Goal: Task Accomplishment & Management: Complete application form

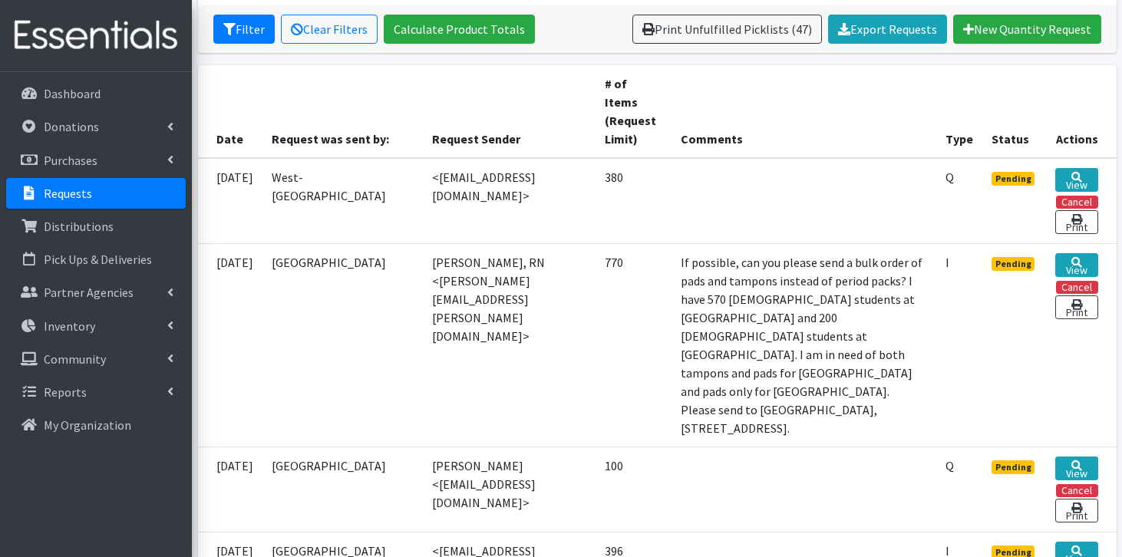
scroll to position [293, 0]
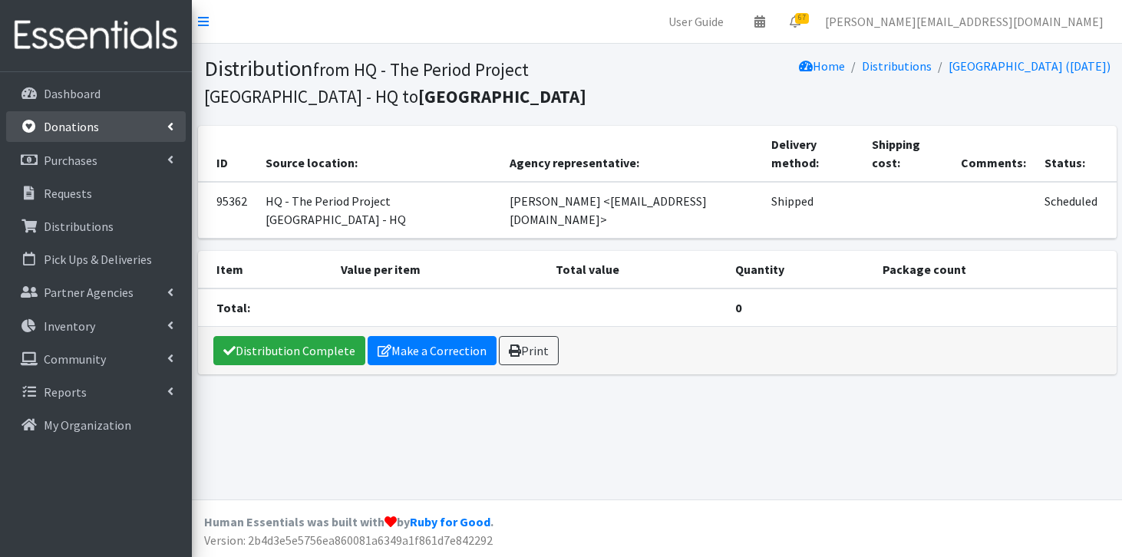
click at [84, 122] on p "Donations" at bounding box center [71, 126] width 55 height 15
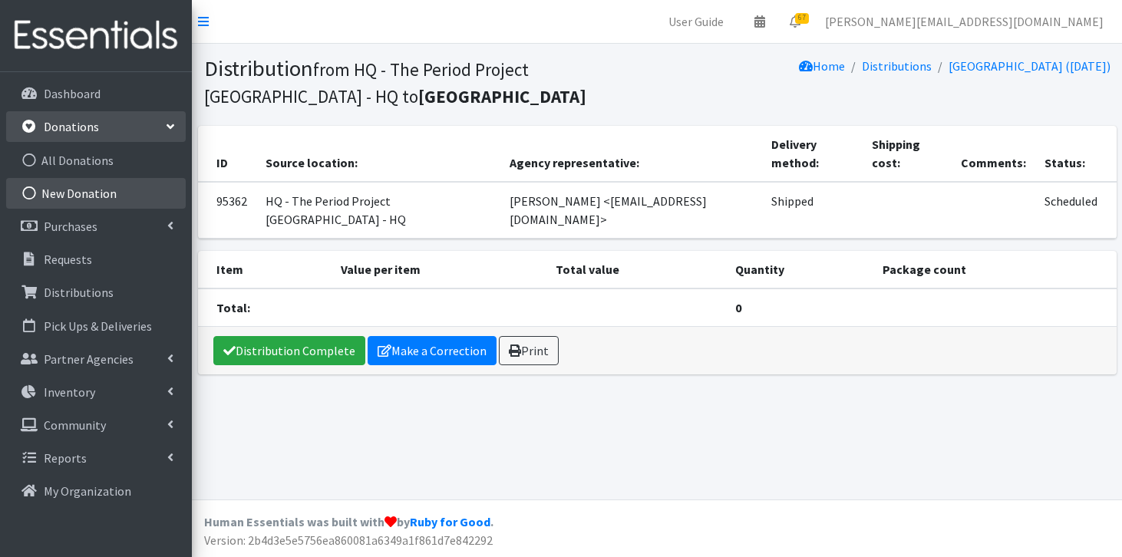
click at [77, 186] on link "New Donation" at bounding box center [96, 193] width 180 height 31
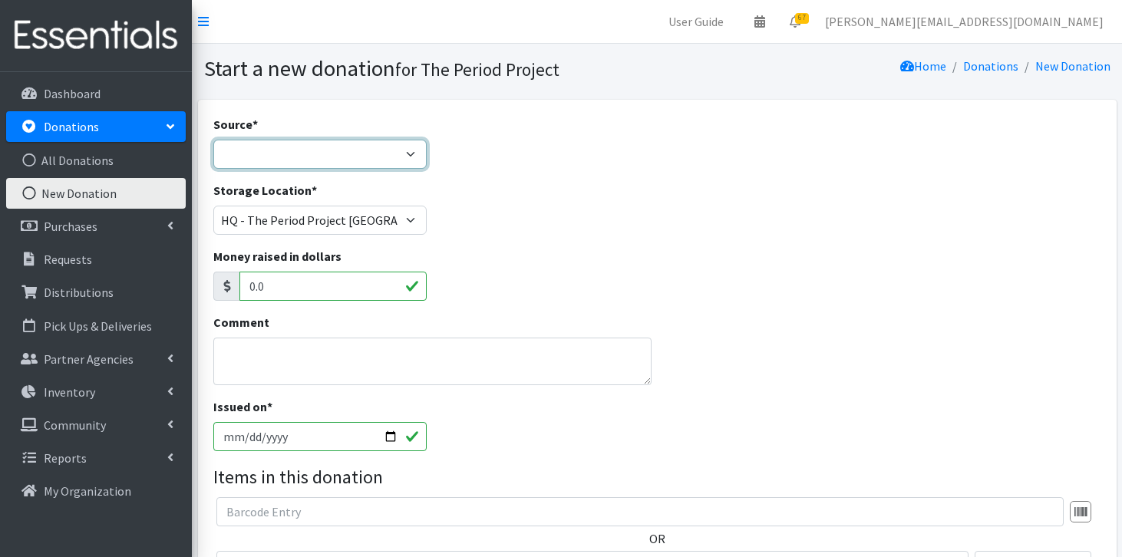
click at [416, 154] on select "Product Drive Manufacturer Donation Site Misc. Donation" at bounding box center [319, 154] width 213 height 29
select select "Misc. Donation"
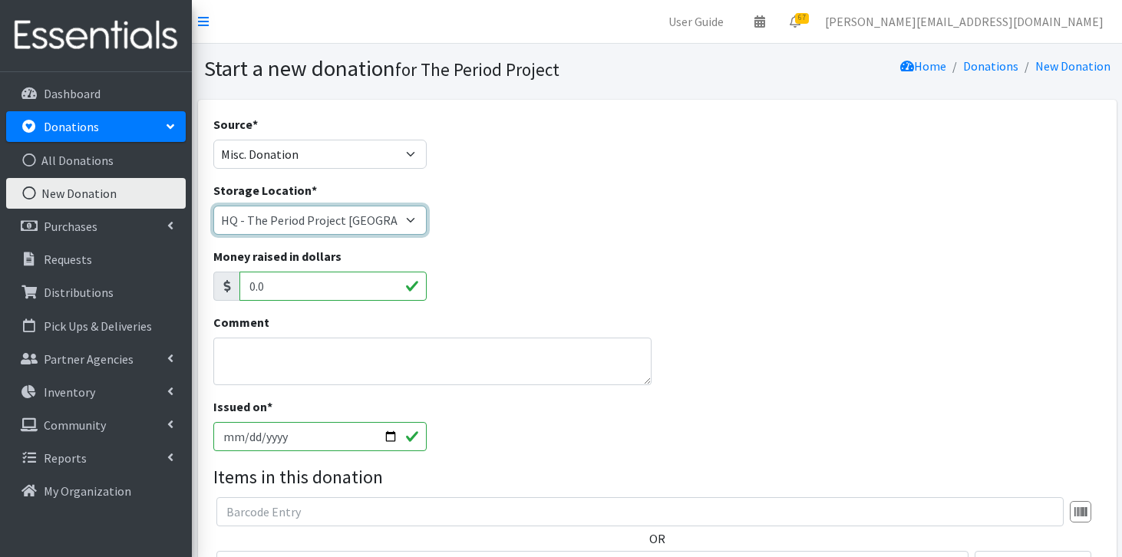
click at [375, 226] on select "[PERSON_NAME] HPP [GEOGRAPHIC_DATA], [GEOGRAPHIC_DATA] [GEOGRAPHIC_DATA] [GEOGR…" at bounding box center [319, 220] width 213 height 29
select select "253"
click at [305, 364] on textarea "Comment" at bounding box center [432, 362] width 438 height 48
type textarea "d"
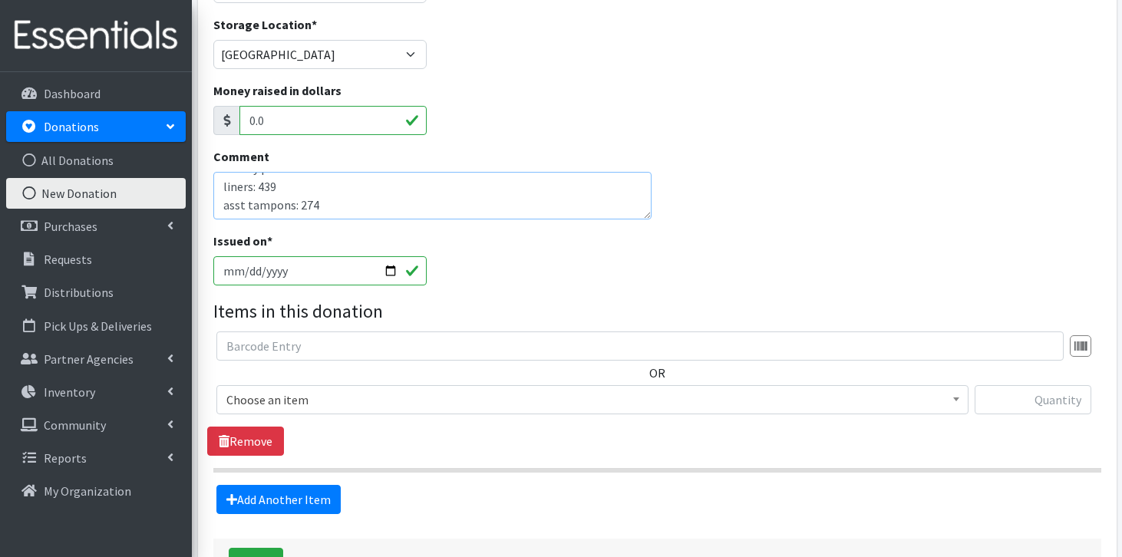
scroll to position [167, 0]
type textarea "misc donation from Yoga in Common donations received: overnights: 96 maxis: 192…"
click at [418, 408] on span "Choose an item" at bounding box center [592, 398] width 732 height 21
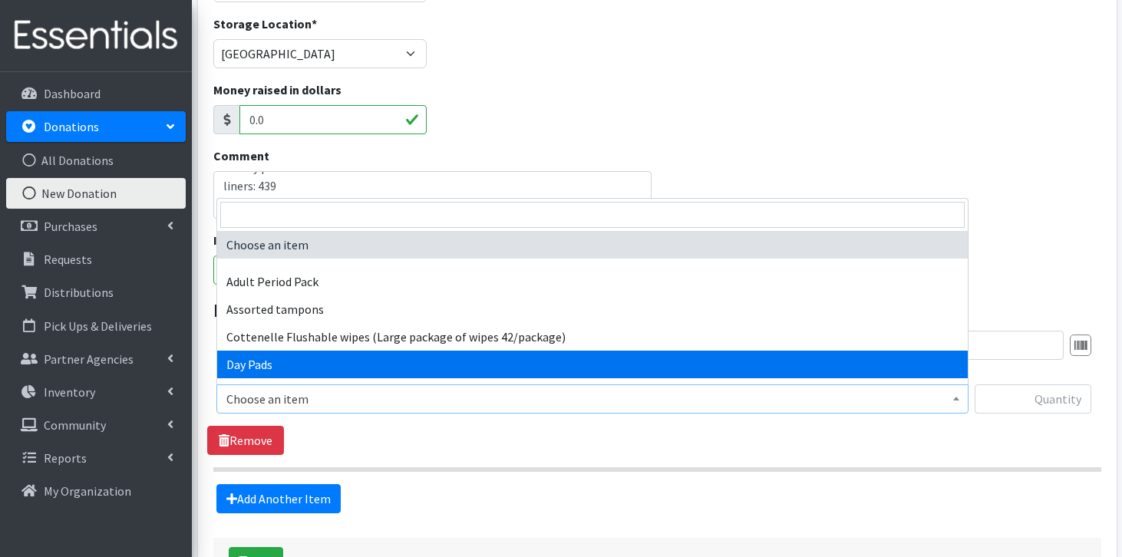
select select "7759"
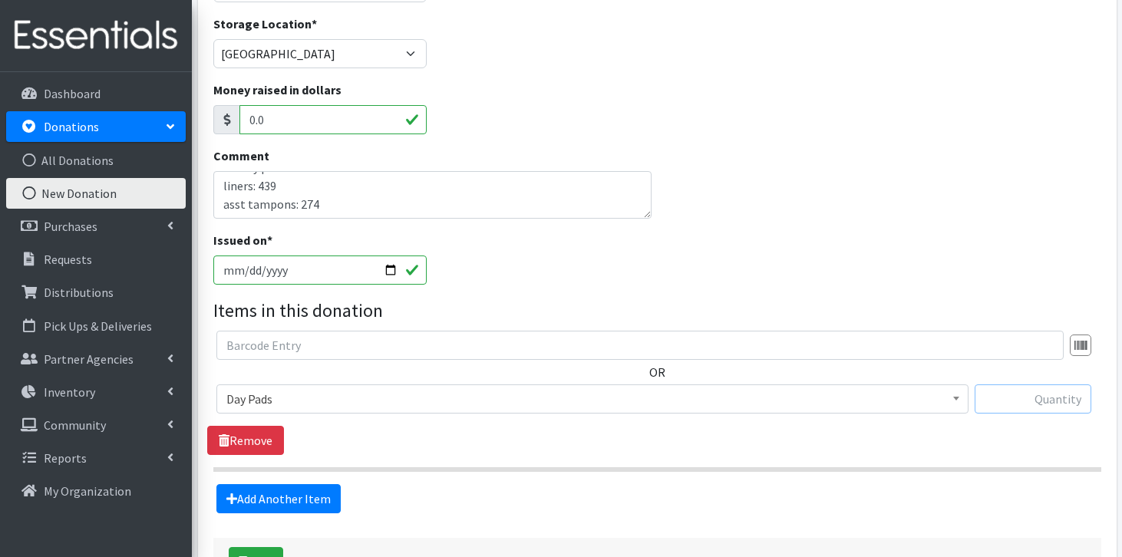
click at [1046, 394] on input "text" at bounding box center [1033, 399] width 117 height 29
type input "308"
click at [256, 504] on link "Add Another Item" at bounding box center [279, 498] width 124 height 29
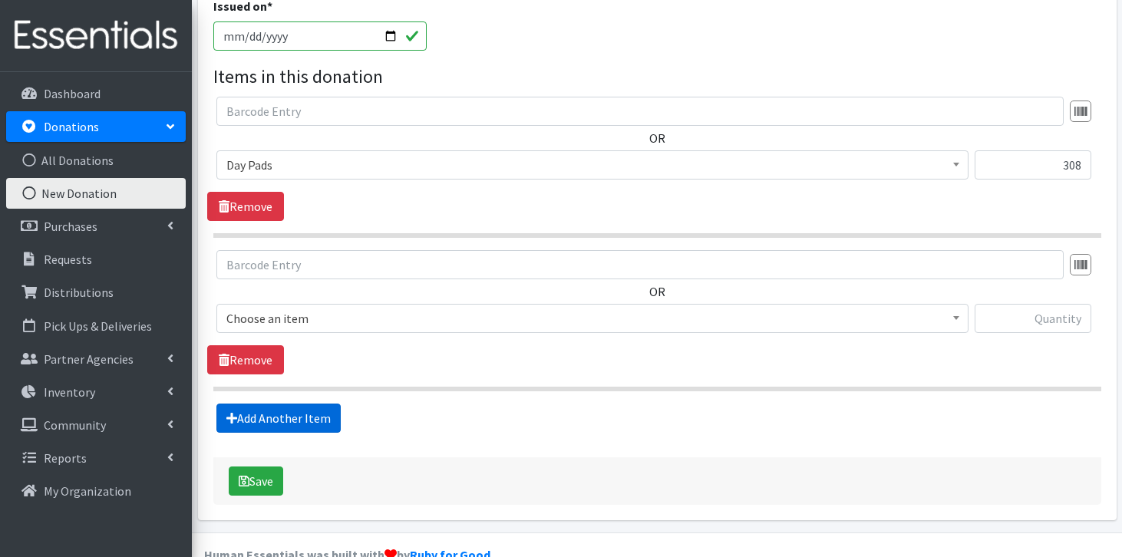
scroll to position [433, 0]
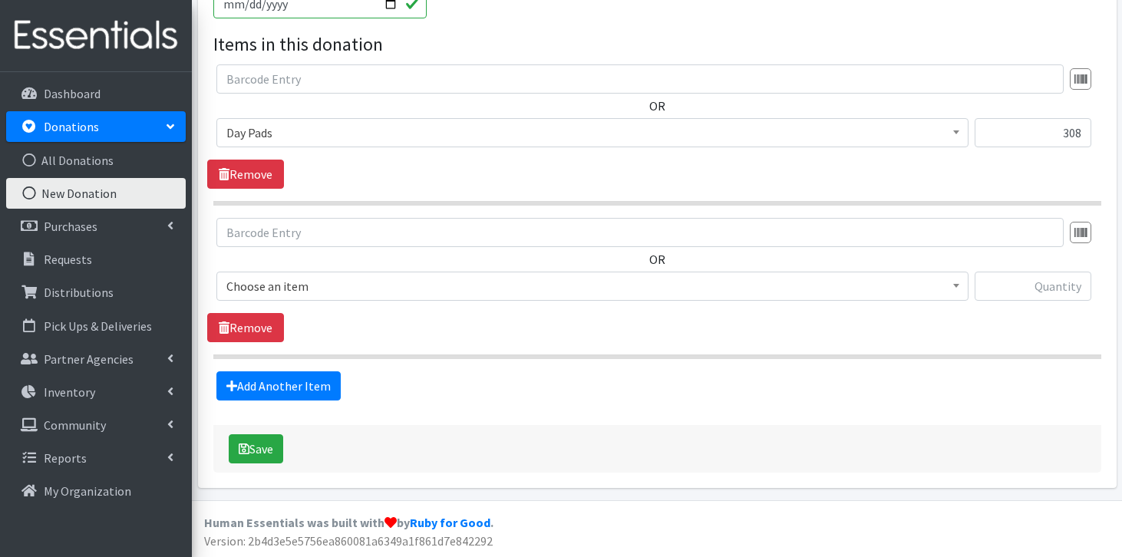
click at [420, 282] on span "Choose an item" at bounding box center [592, 286] width 732 height 21
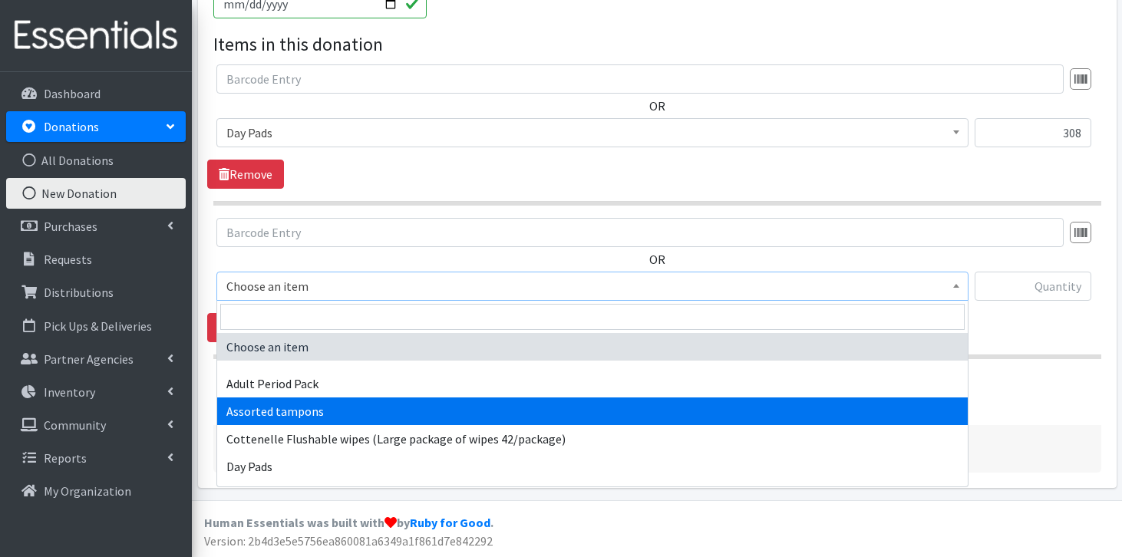
select select "14370"
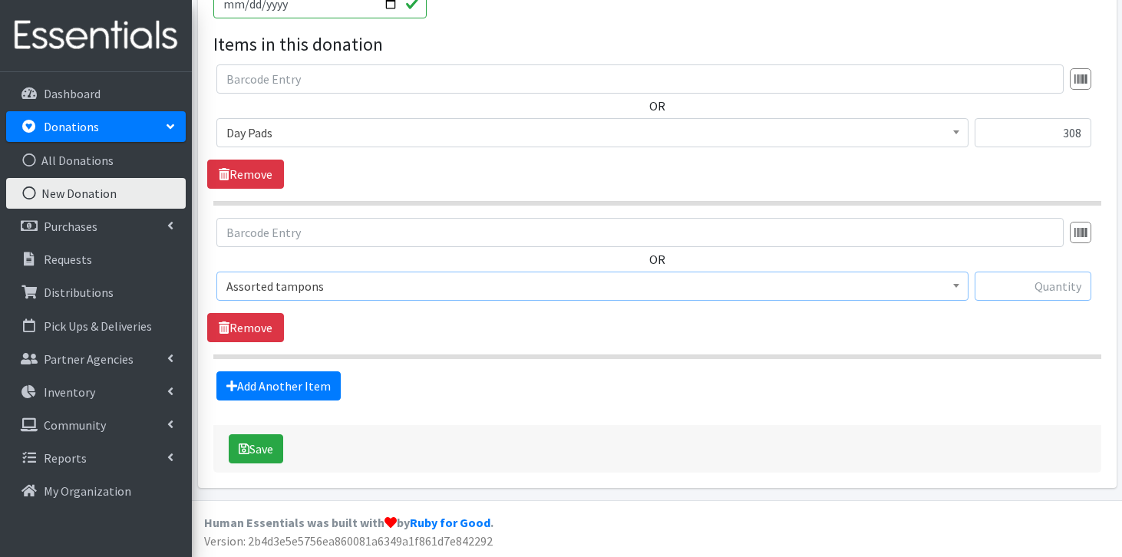
click at [1037, 282] on input "text" at bounding box center [1033, 286] width 117 height 29
type input "274"
click at [333, 377] on link "Add Another Item" at bounding box center [279, 386] width 124 height 29
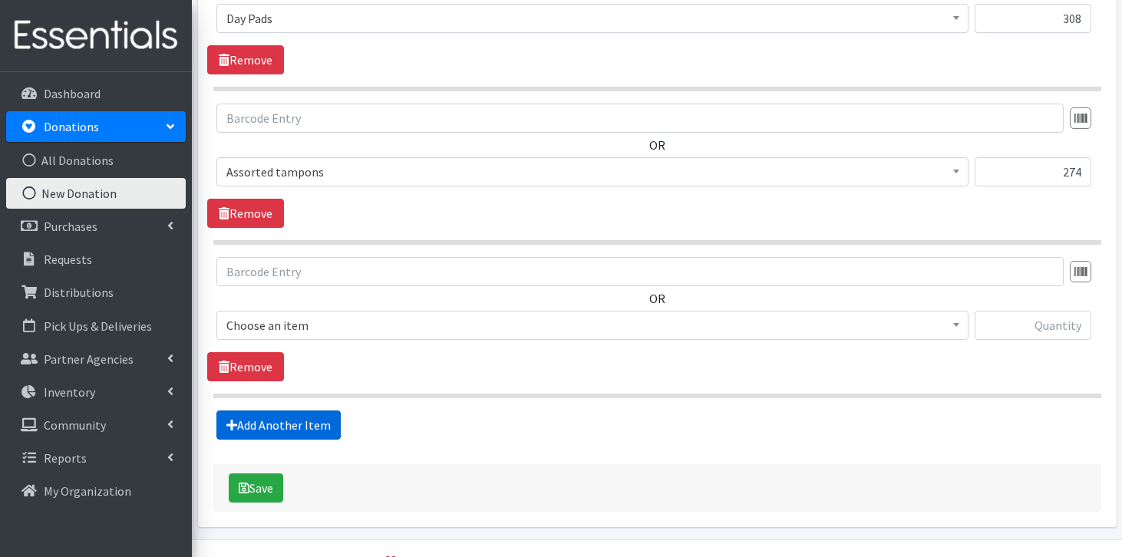
scroll to position [587, 0]
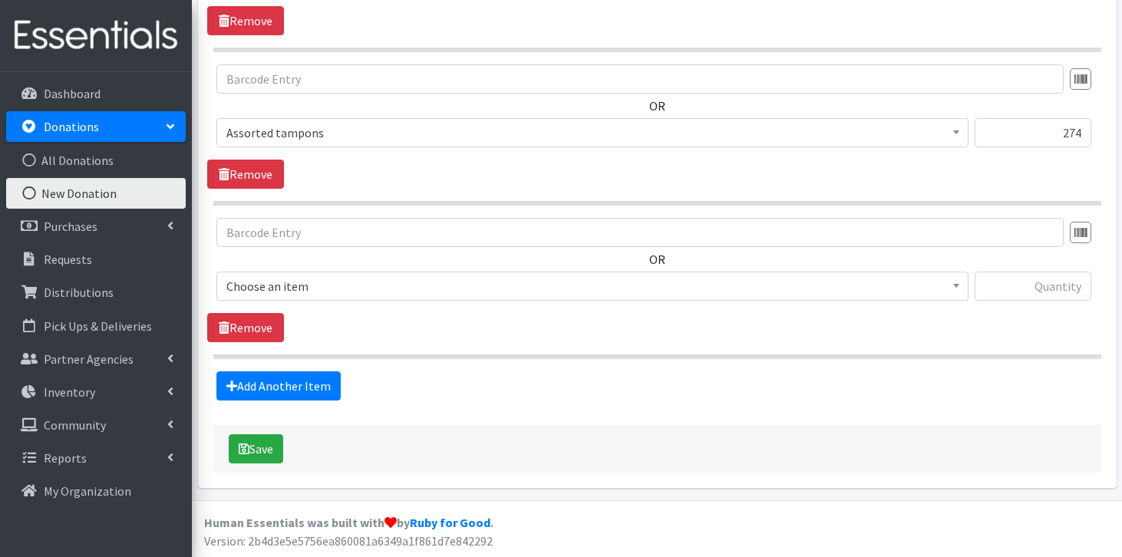
click at [381, 293] on span "Choose an item" at bounding box center [592, 286] width 732 height 21
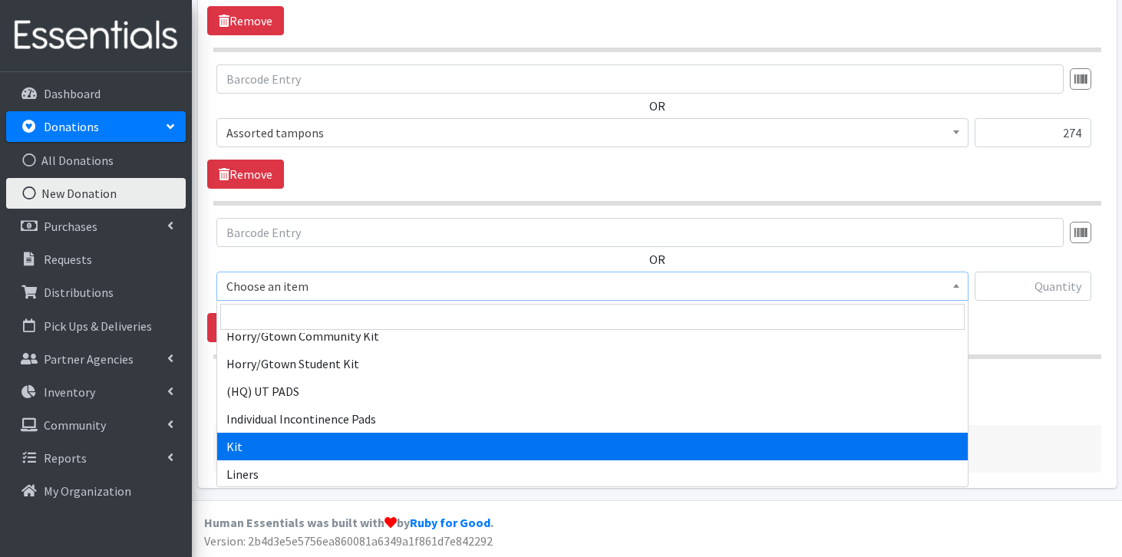
scroll to position [828, 0]
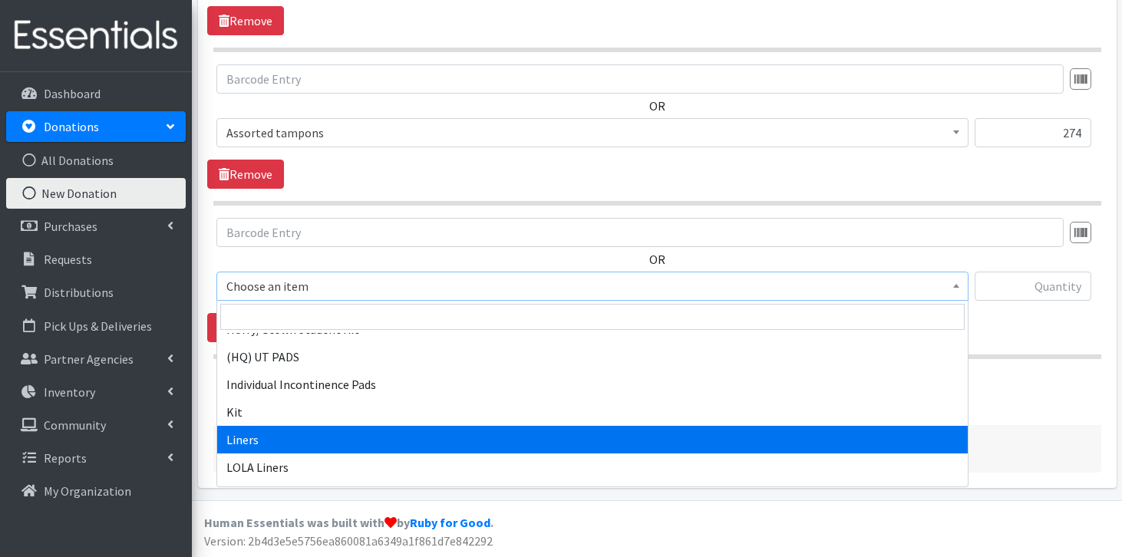
select select "7758"
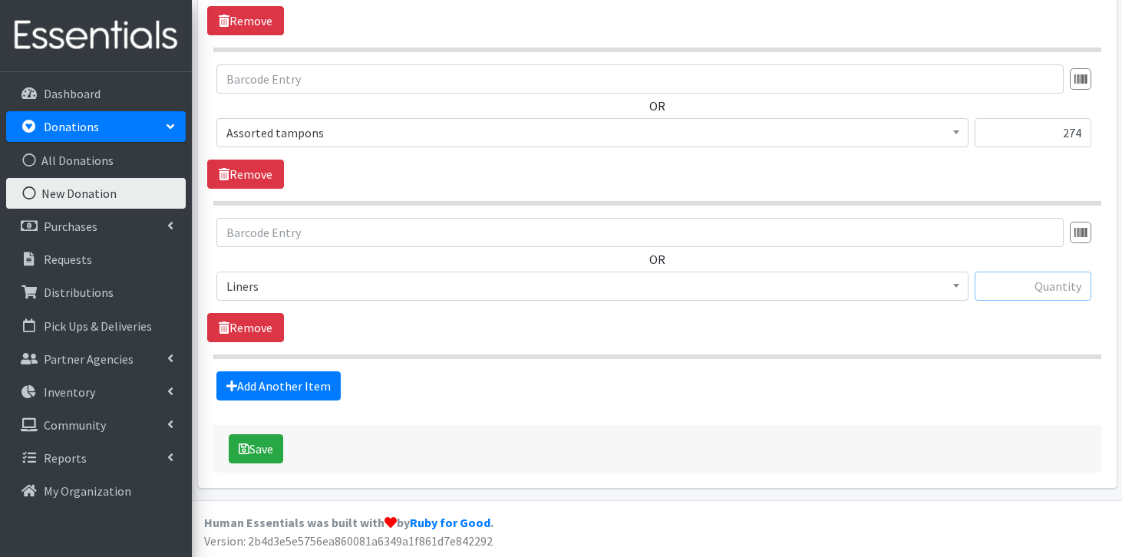
click at [1065, 296] on input "text" at bounding box center [1033, 286] width 117 height 29
type input "439"
click at [301, 395] on link "Add Another Item" at bounding box center [279, 386] width 124 height 29
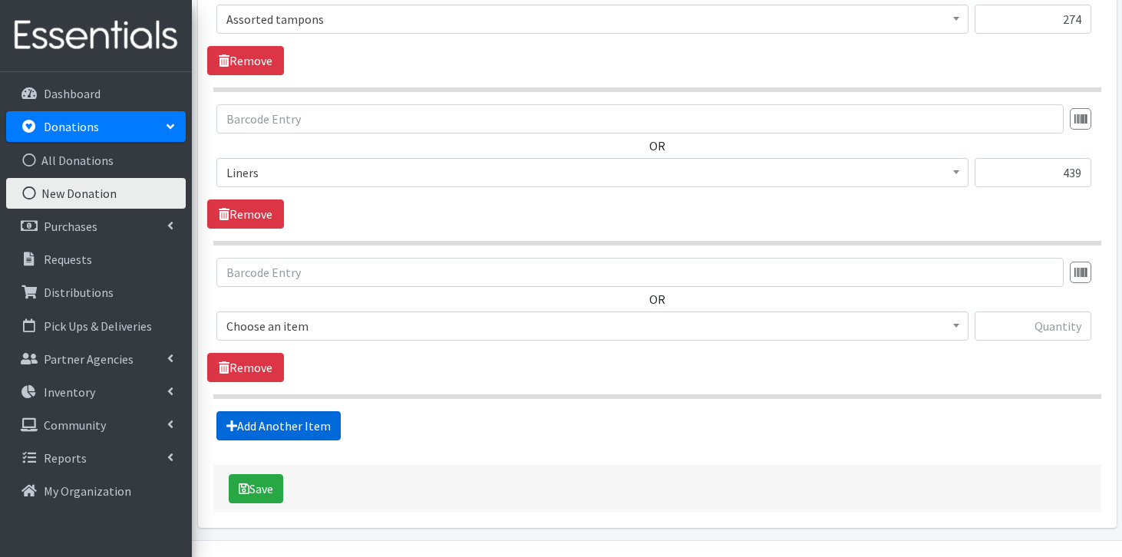
scroll to position [740, 0]
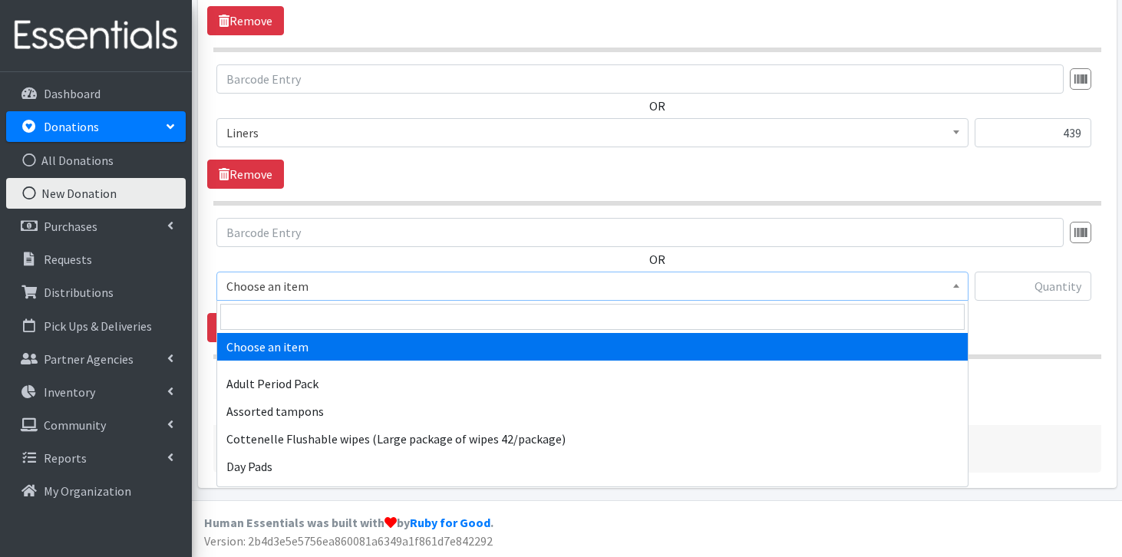
click at [345, 277] on span "Choose an item" at bounding box center [592, 286] width 732 height 21
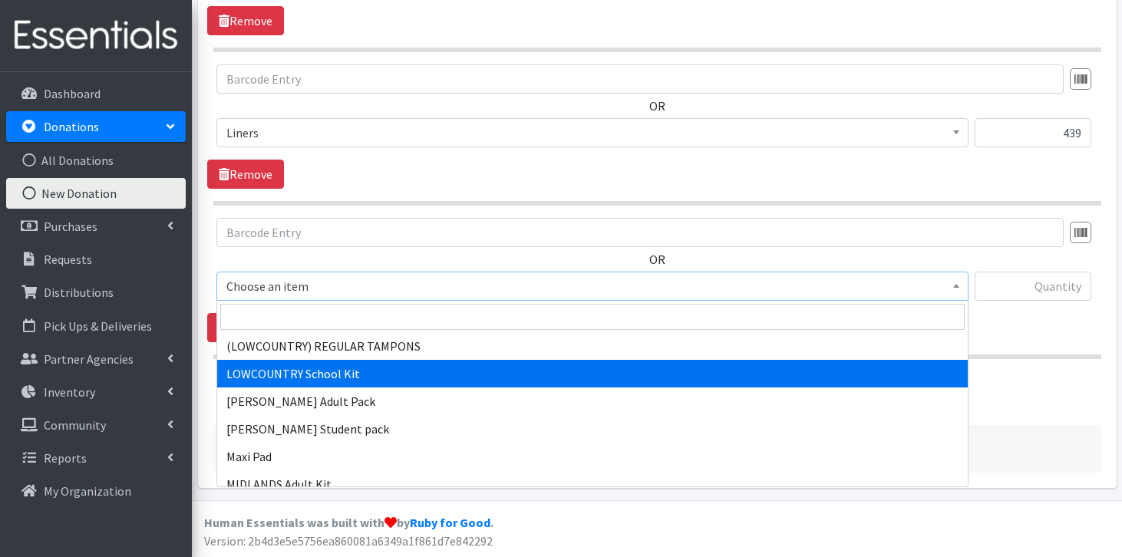
scroll to position [1062, 0]
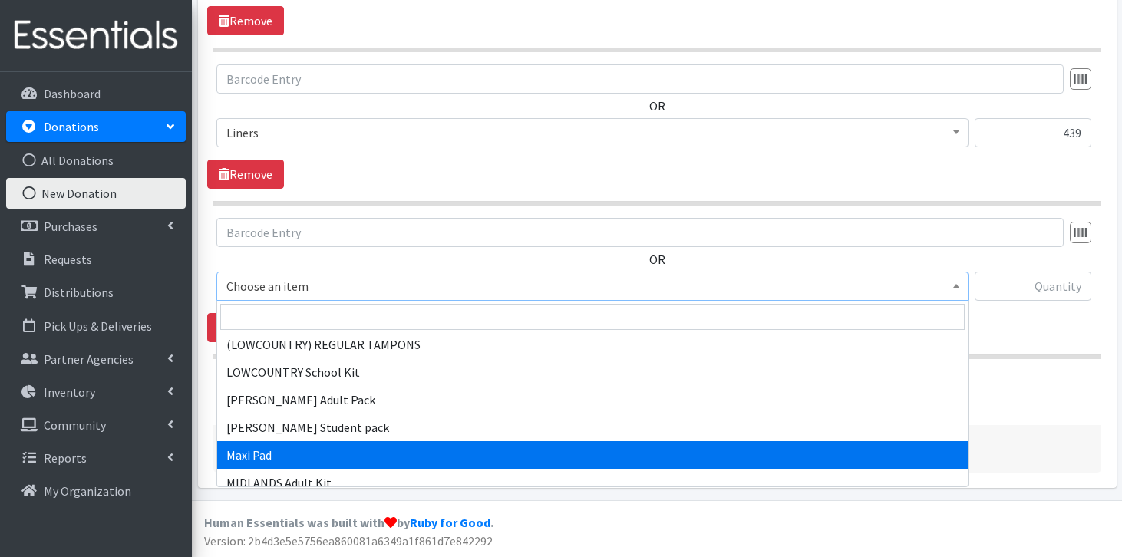
select select "11144"
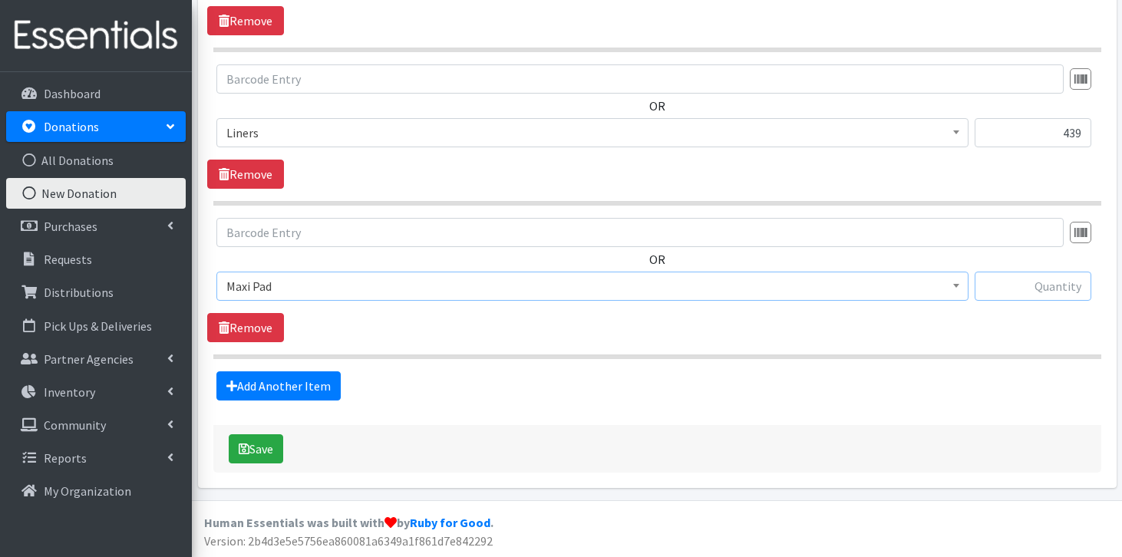
click at [1050, 279] on input "text" at bounding box center [1033, 286] width 117 height 29
type input "192"
click at [301, 392] on link "Add Another Item" at bounding box center [279, 386] width 124 height 29
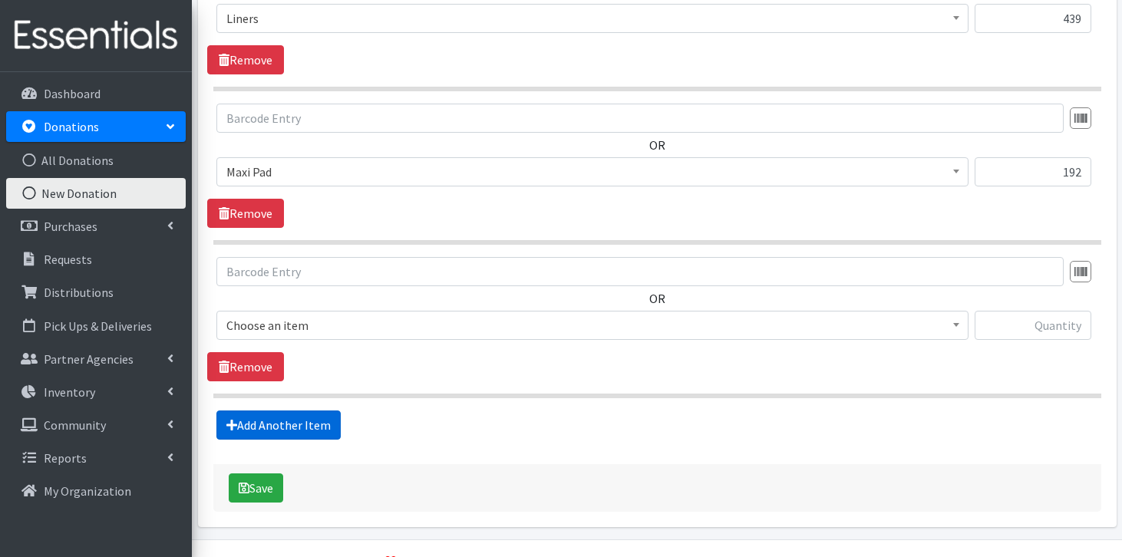
scroll to position [894, 0]
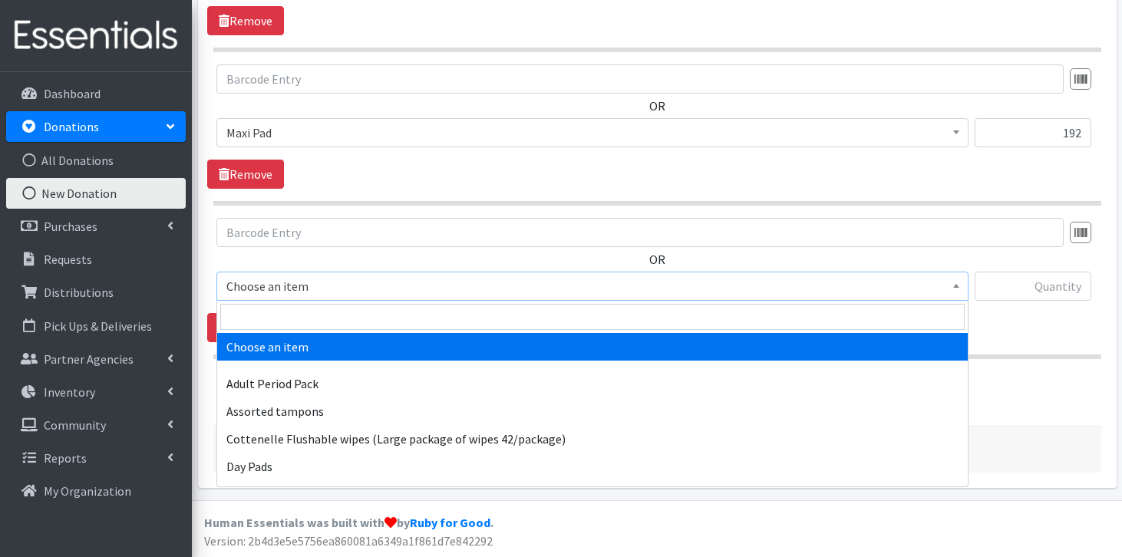
click at [336, 287] on span "Choose an item" at bounding box center [592, 286] width 732 height 21
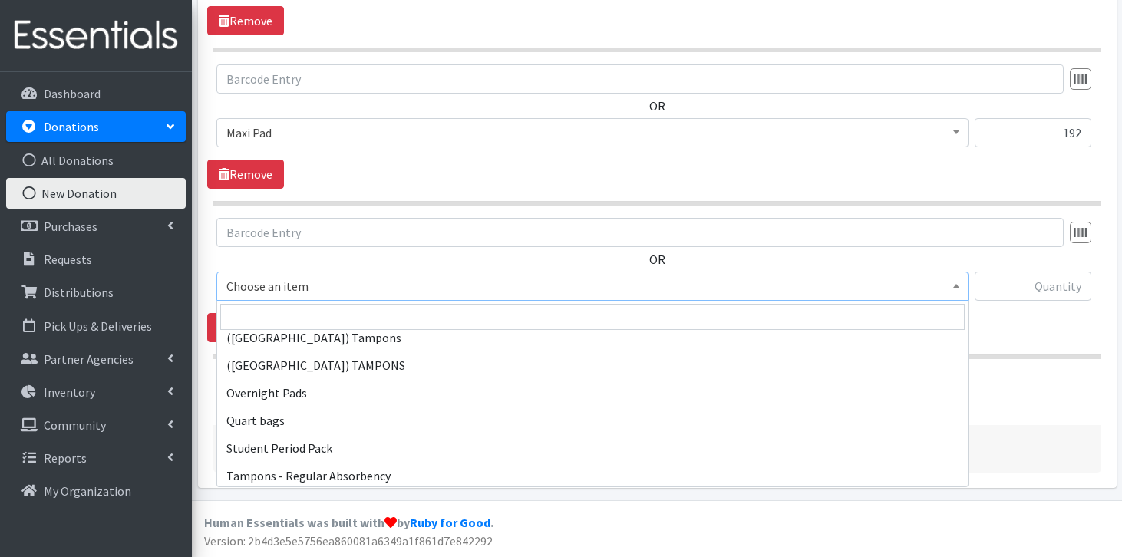
scroll to position [1385, 0]
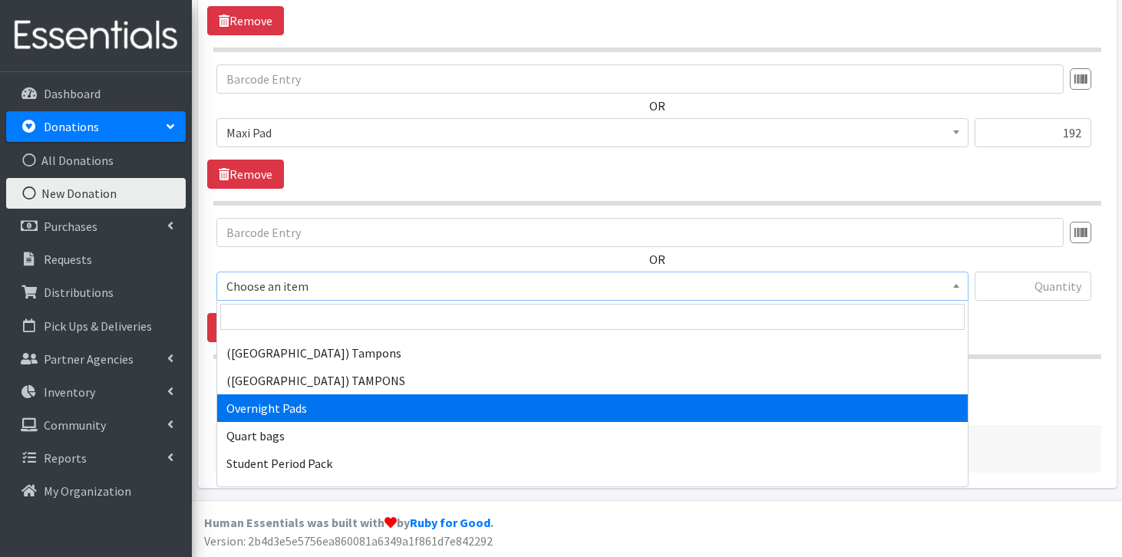
select select "7593"
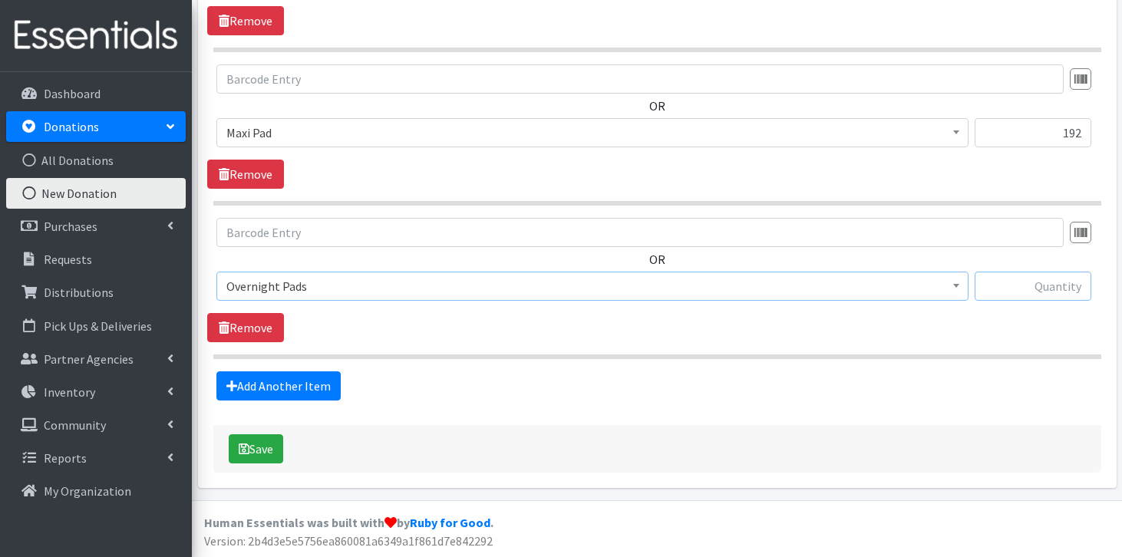
click at [1063, 282] on input "text" at bounding box center [1033, 286] width 117 height 29
type input "96"
click at [259, 466] on div "Save" at bounding box center [657, 449] width 888 height 48
click at [263, 444] on button "Save" at bounding box center [256, 449] width 55 height 29
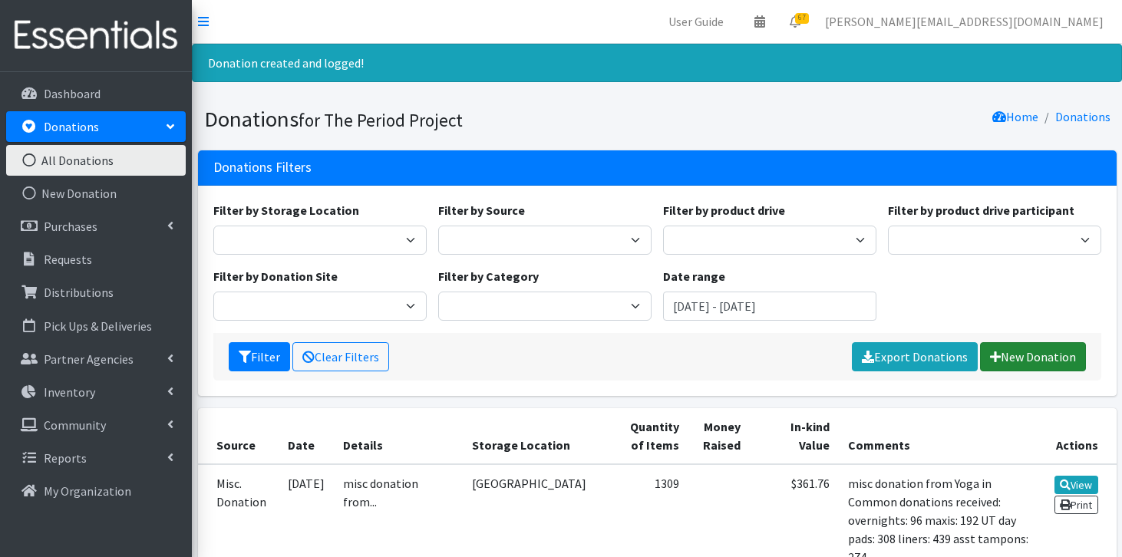
click at [1023, 353] on link "New Donation" at bounding box center [1033, 356] width 106 height 29
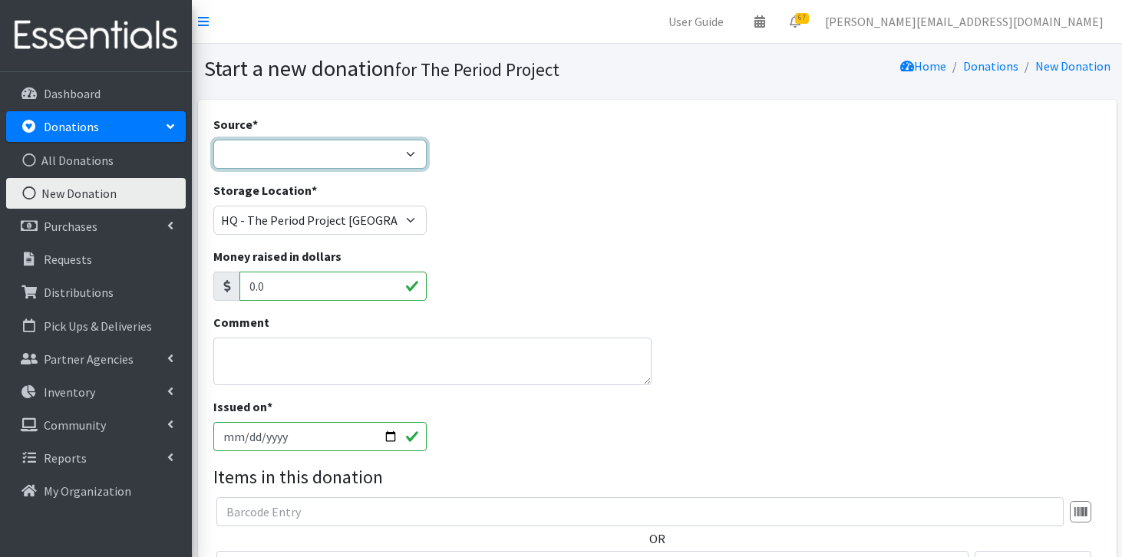
click at [413, 157] on select "Product Drive Manufacturer Donation Site Misc. Donation" at bounding box center [319, 154] width 213 height 29
select select "Misc. Donation"
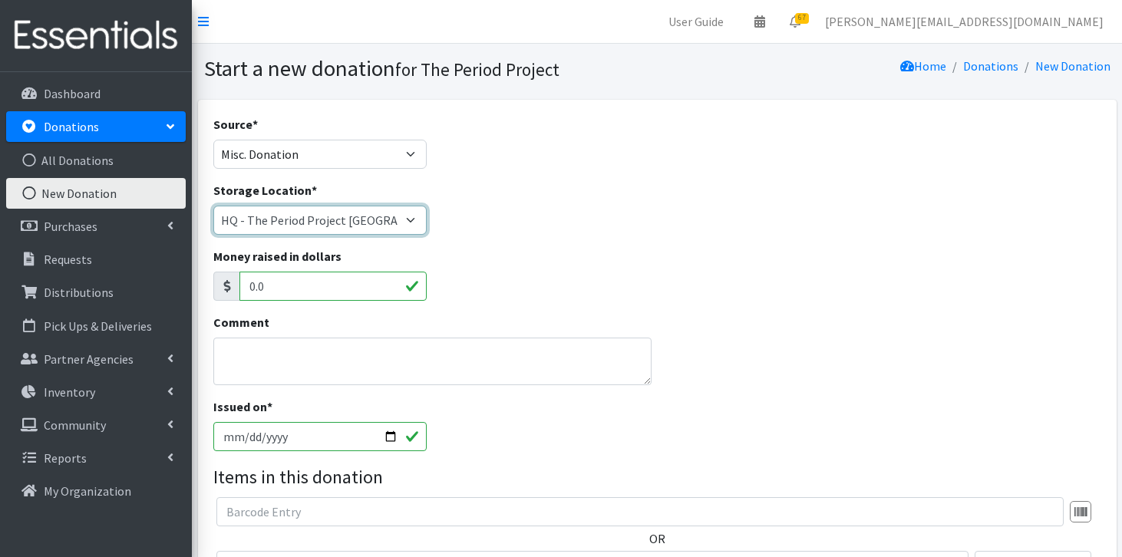
click at [378, 223] on select "Anderson HPP Atlanta, GA Charleston Charlotte Clemson University Columbia chapt…" at bounding box center [319, 220] width 213 height 29
select select "253"
click at [317, 360] on textarea "Comment" at bounding box center [432, 362] width 438 height 48
click at [225, 438] on input "[DATE]" at bounding box center [319, 436] width 213 height 29
type input "2025-07-26"
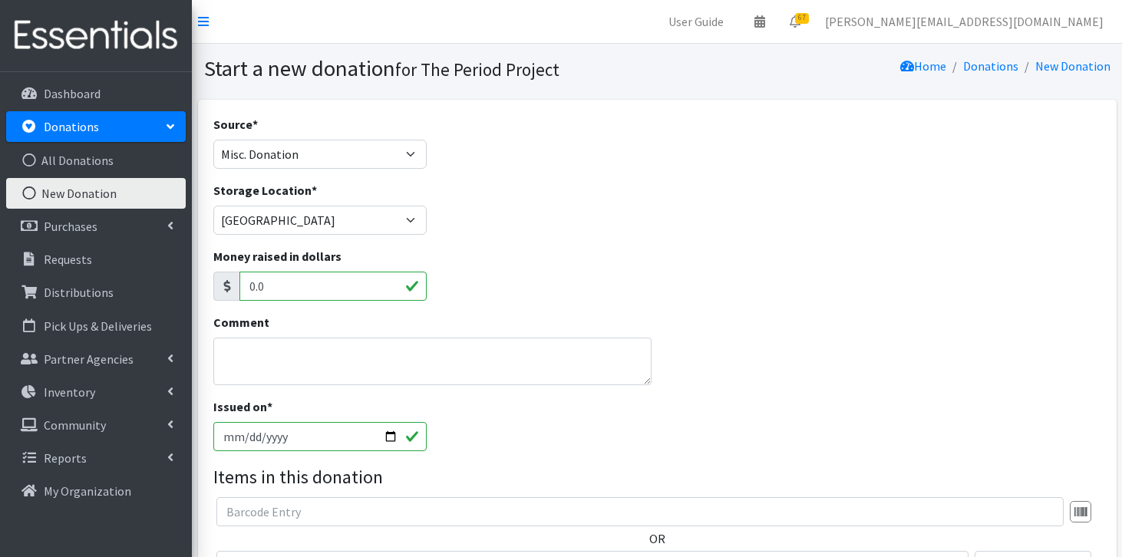
type input "[DATE]"
click at [283, 355] on textarea "Comment" at bounding box center [432, 362] width 438 height 48
click at [281, 345] on textarea "donation from FPC MB; donations received: overnights:96 maxis: 80" at bounding box center [432, 362] width 438 height 48
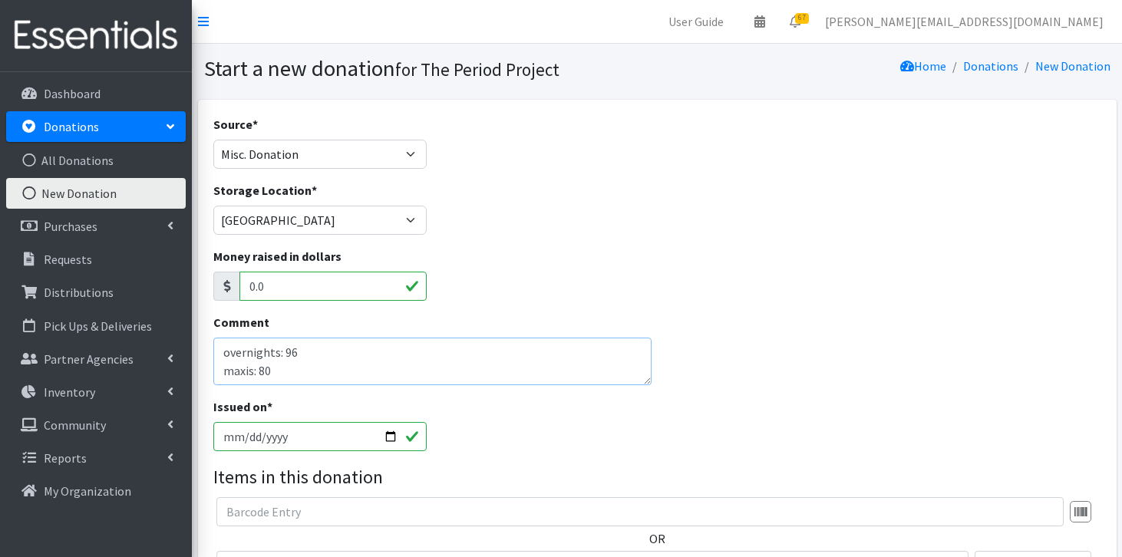
click at [283, 369] on textarea "donation from FPC MB; donations received: overnights: 96 maxis: 80" at bounding box center [432, 362] width 438 height 48
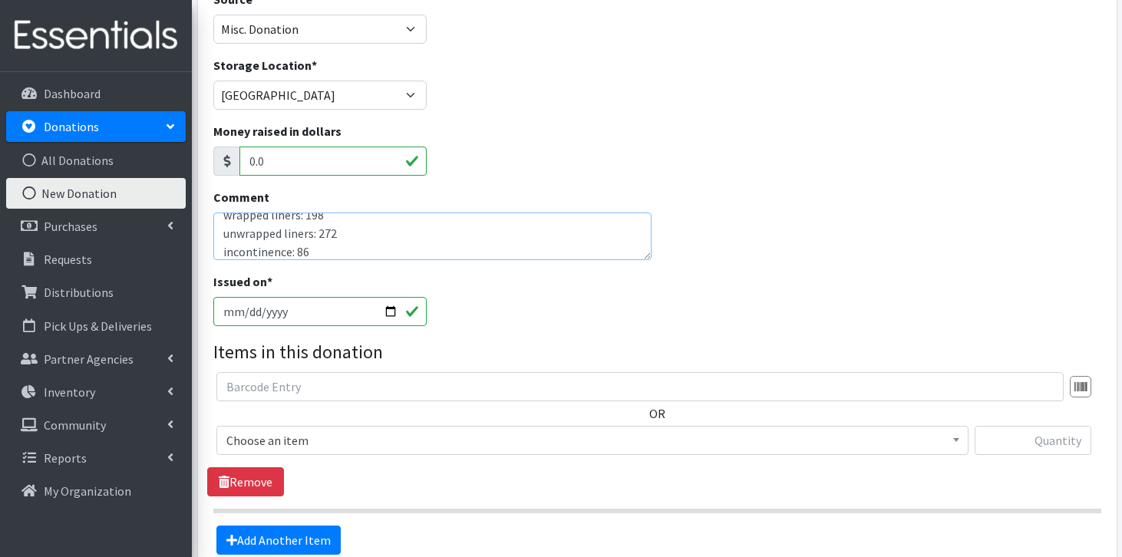
scroll to position [133, 0]
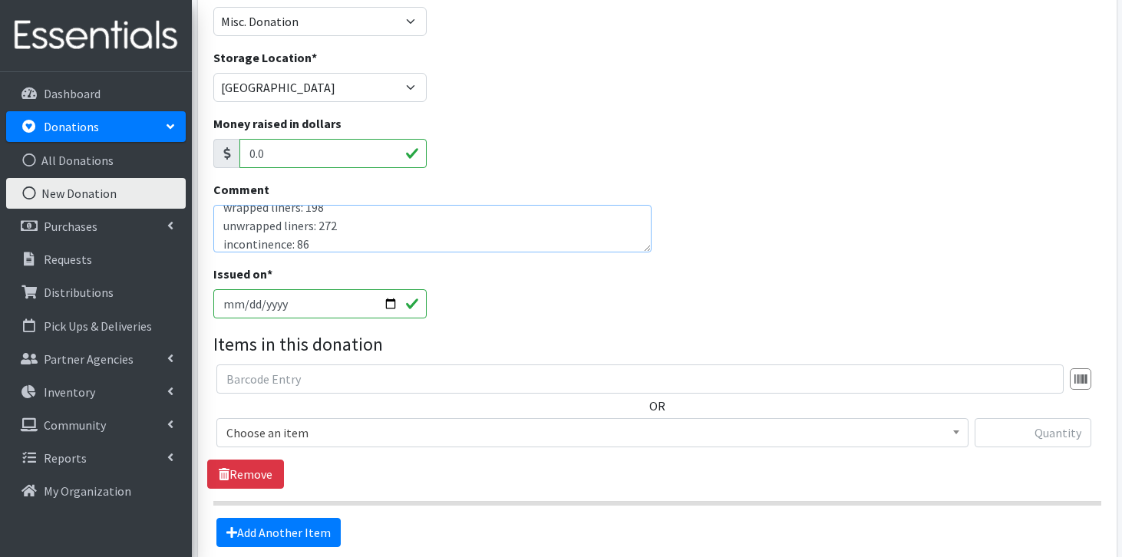
type textarea "donation from FPC MB; donations received: overnights: 96 maxis: 80 UT days: 374…"
click at [361, 434] on span "Choose an item" at bounding box center [592, 432] width 732 height 21
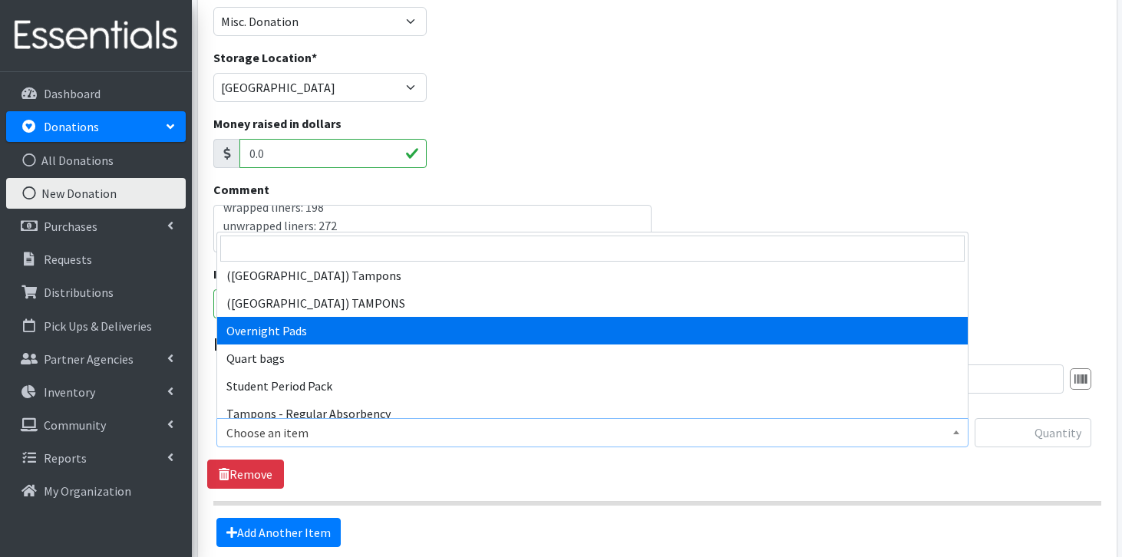
scroll to position [1396, 0]
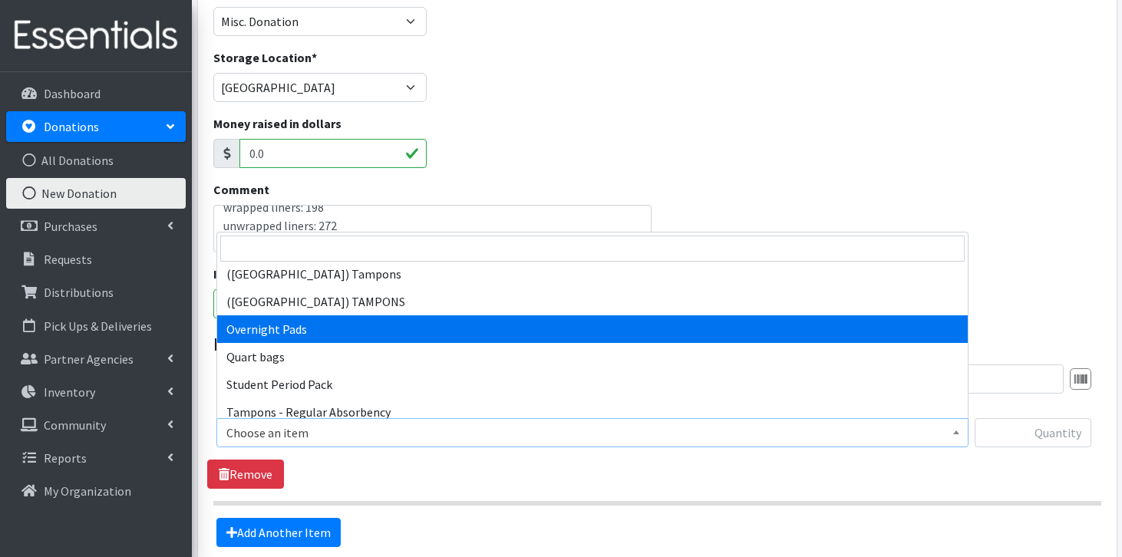
select select "7593"
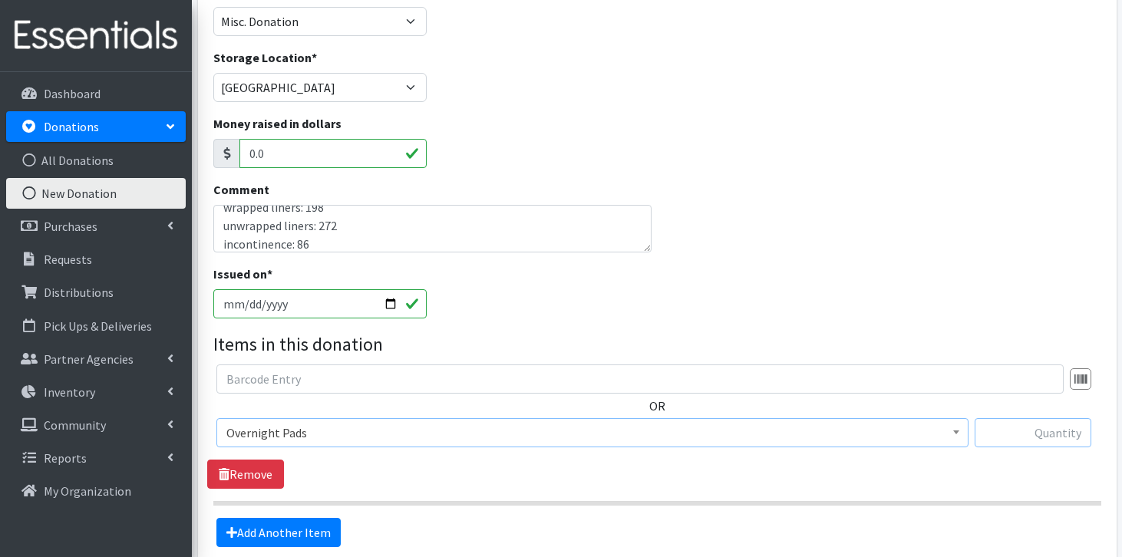
click at [1043, 442] on input "text" at bounding box center [1033, 432] width 117 height 29
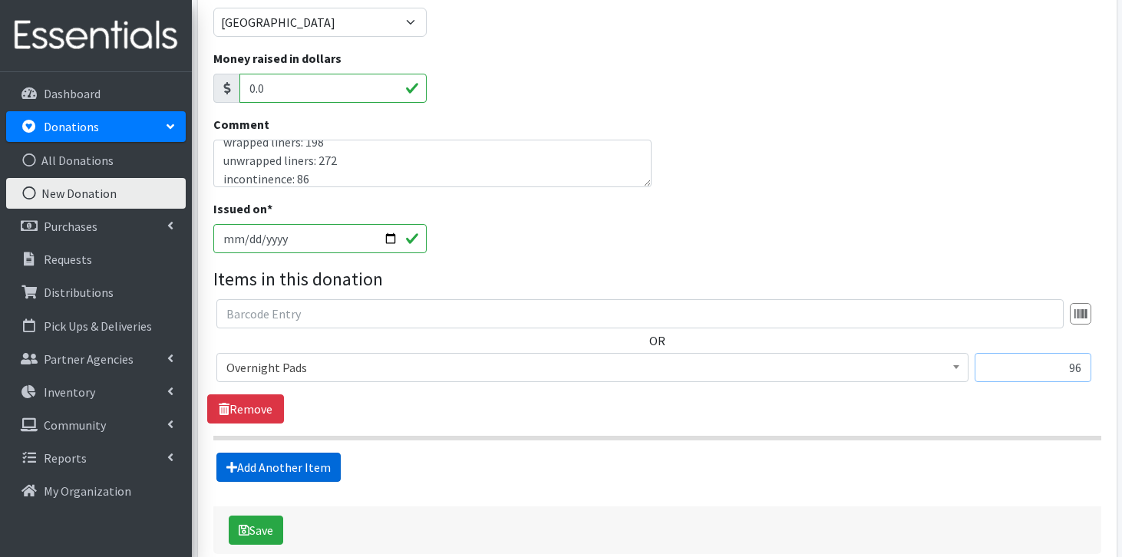
type input "96"
click at [293, 460] on link "Add Another Item" at bounding box center [279, 467] width 124 height 29
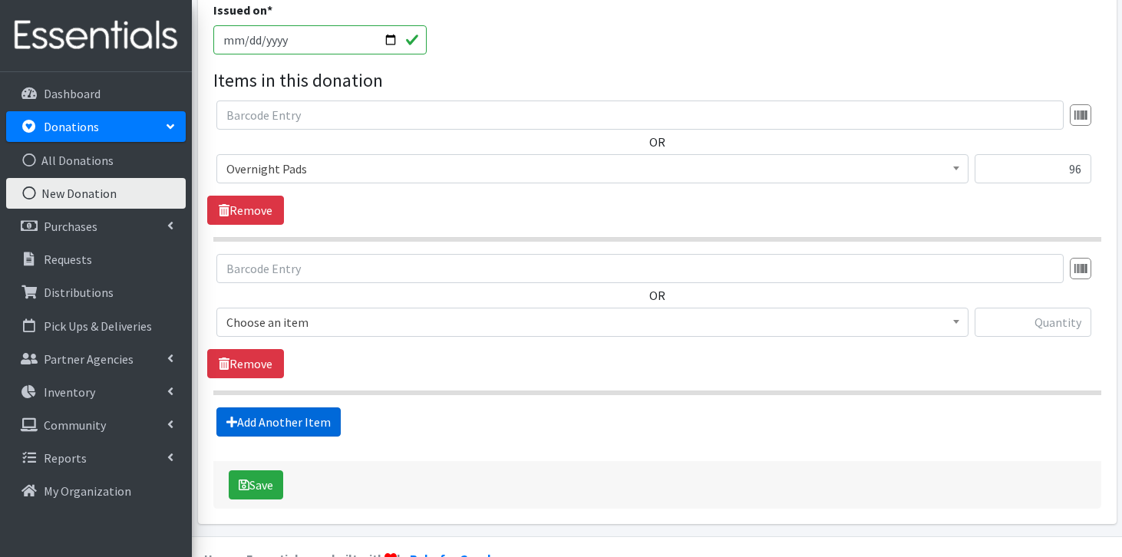
scroll to position [433, 0]
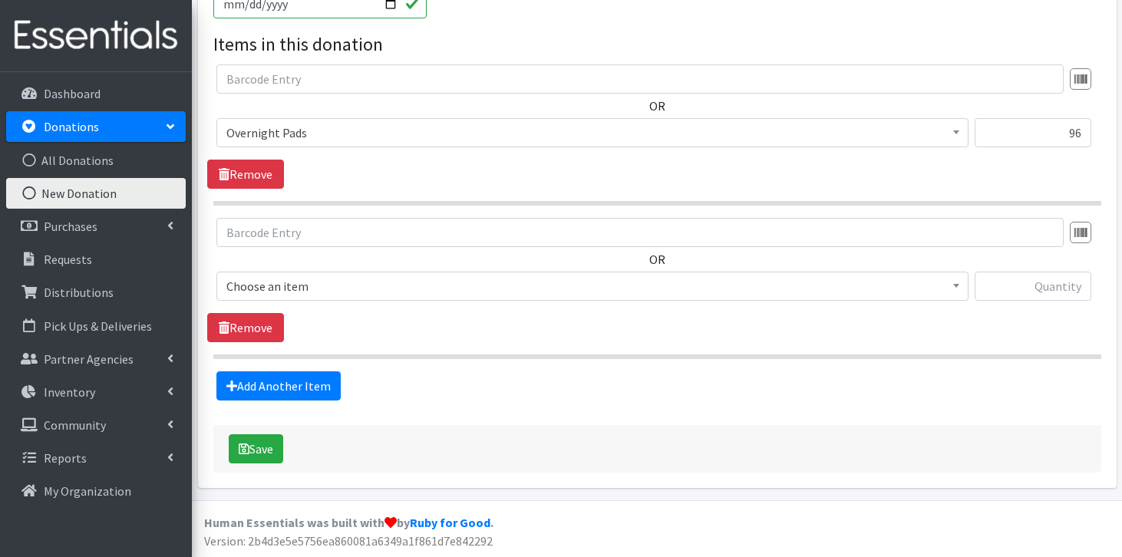
click at [371, 292] on span "Choose an item" at bounding box center [592, 286] width 732 height 21
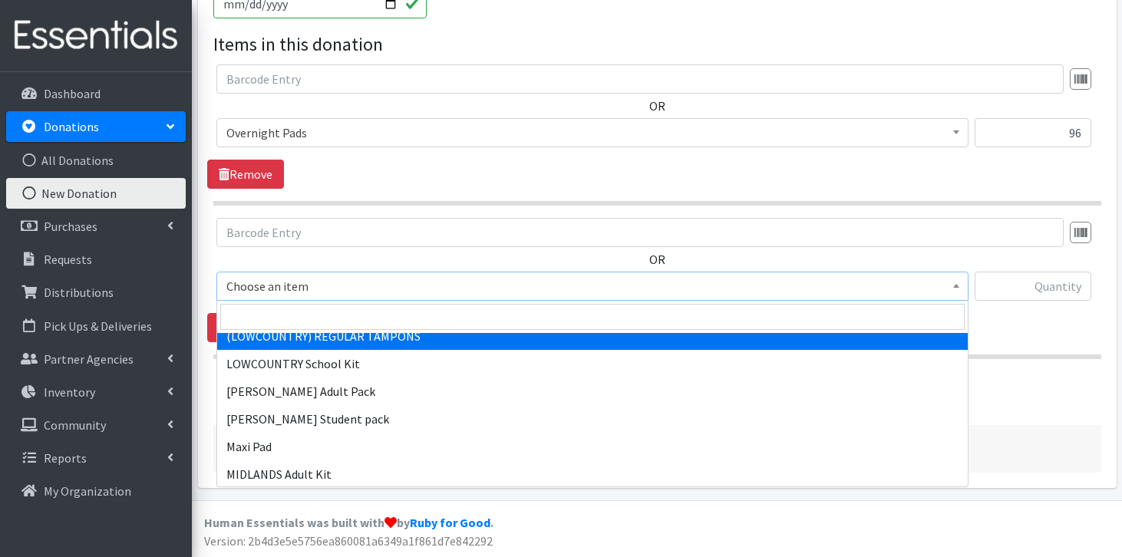
scroll to position [1076, 0]
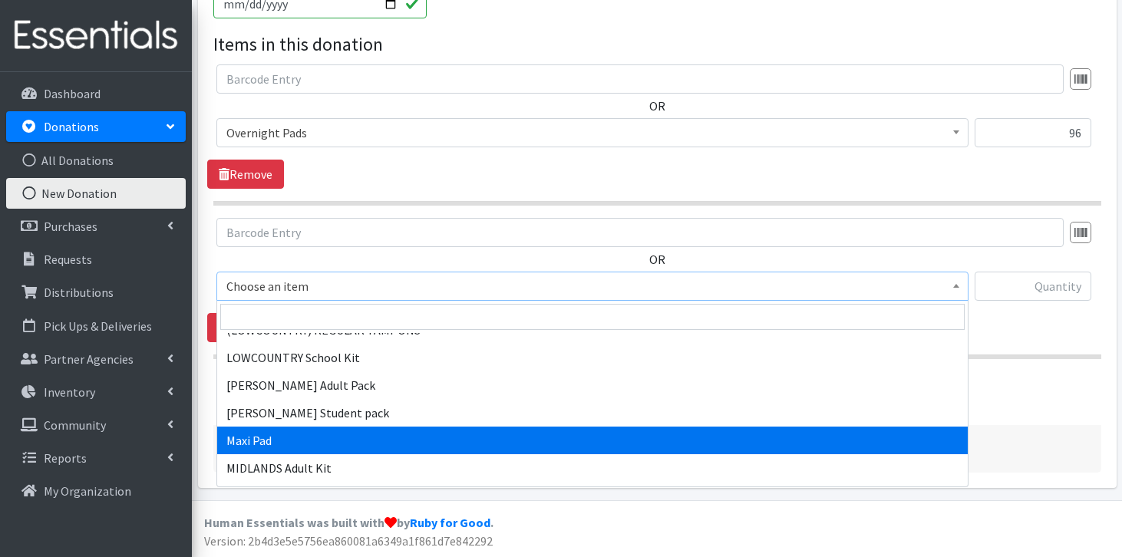
select select "11144"
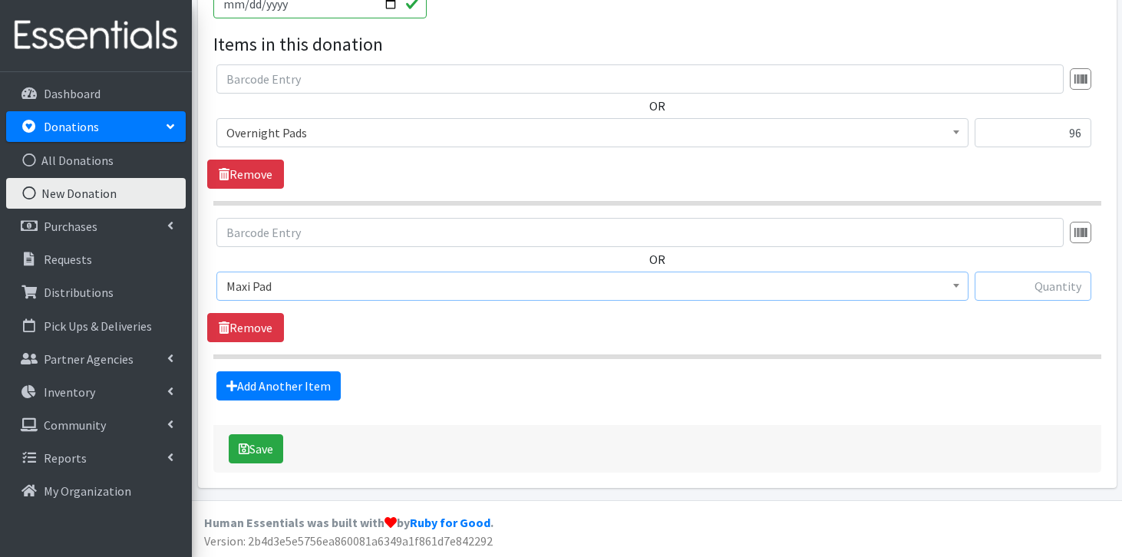
click at [1045, 286] on input "text" at bounding box center [1033, 286] width 117 height 29
type input "80"
click at [332, 380] on link "Add Another Item" at bounding box center [279, 386] width 124 height 29
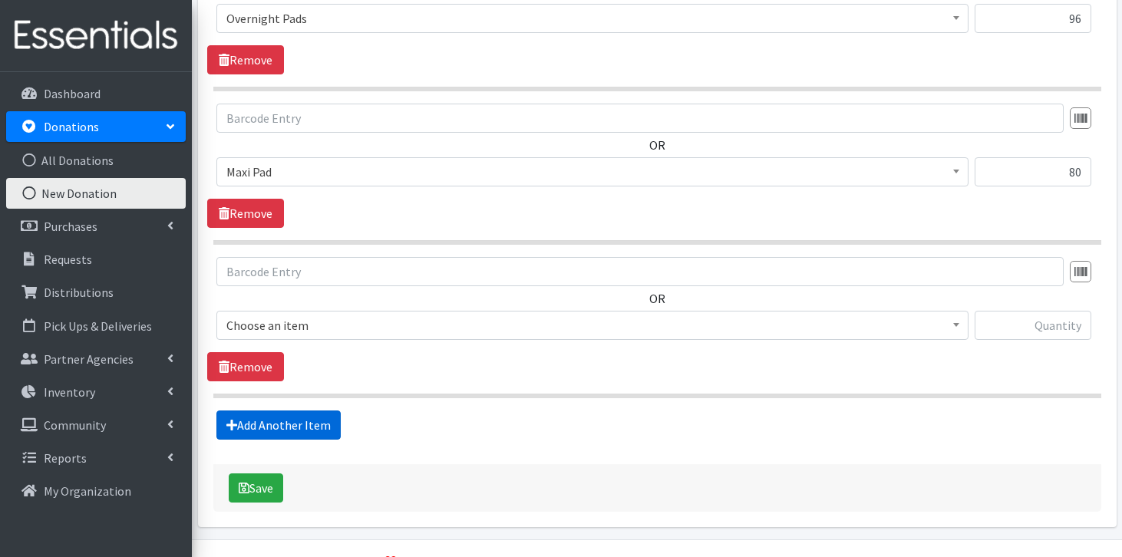
scroll to position [587, 0]
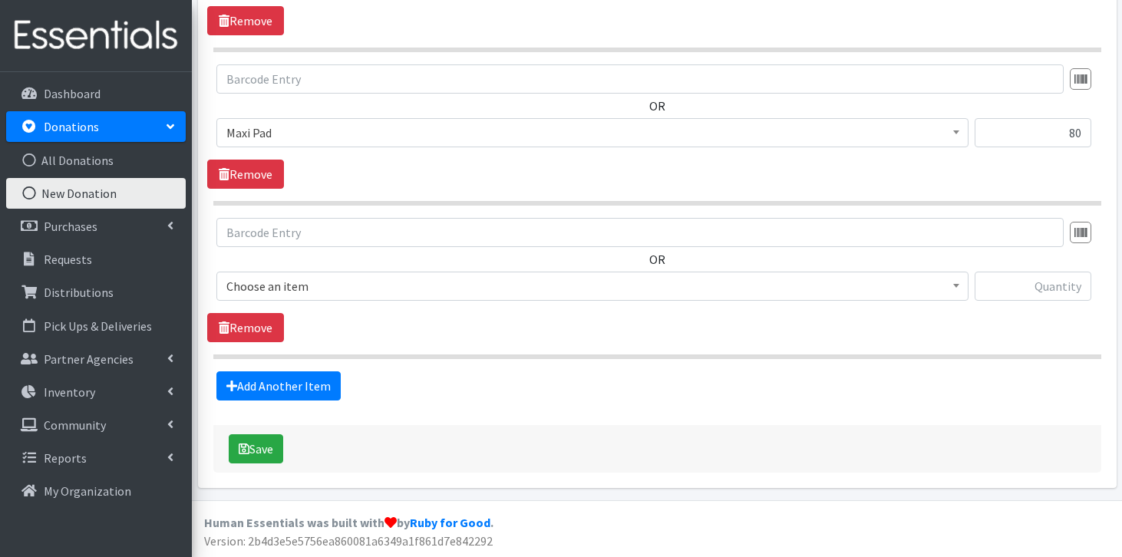
click at [396, 285] on span "Choose an item" at bounding box center [592, 286] width 732 height 21
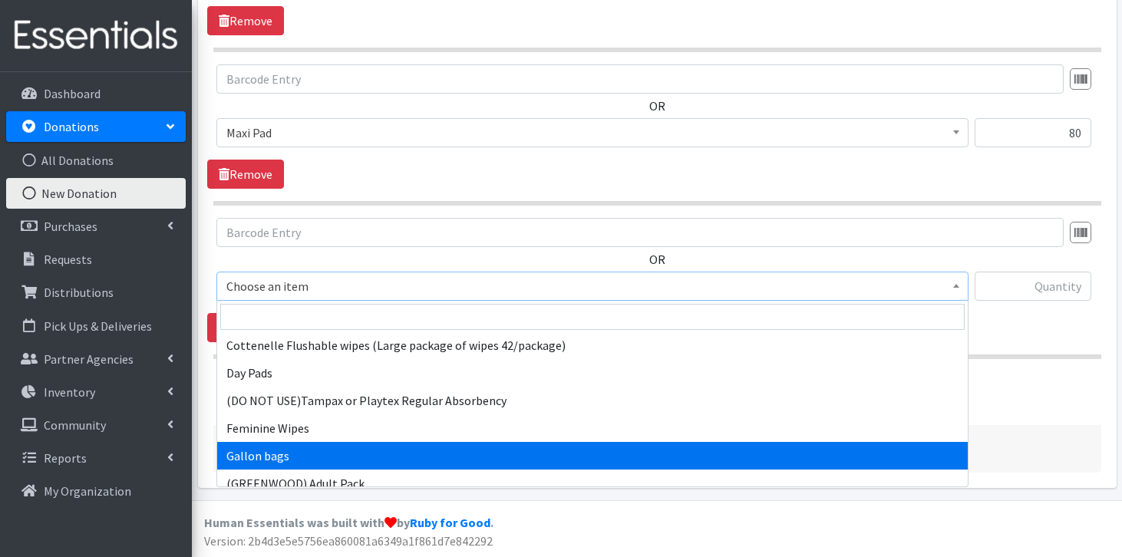
scroll to position [88, 0]
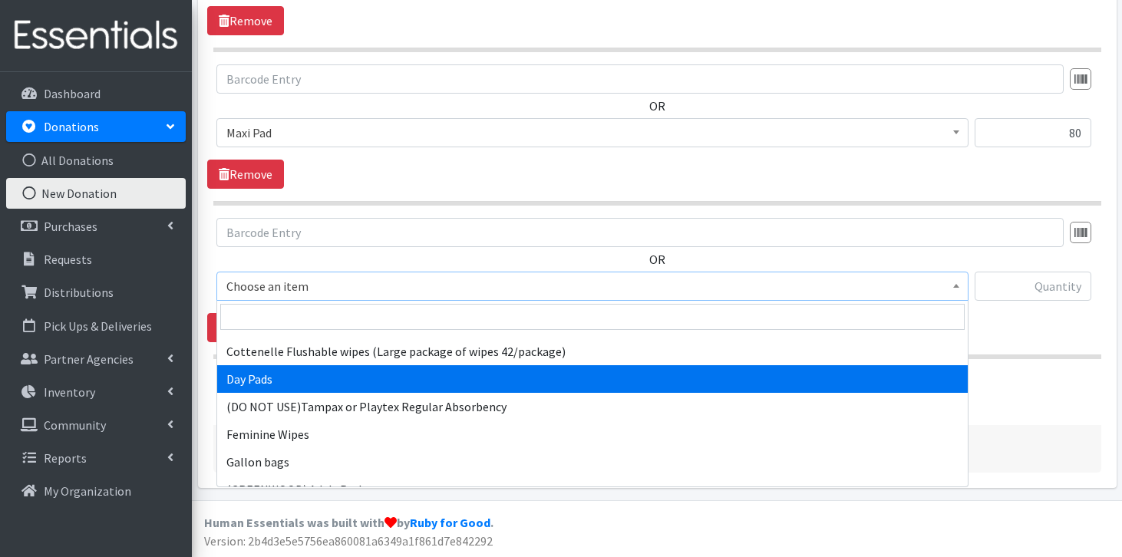
select select "7759"
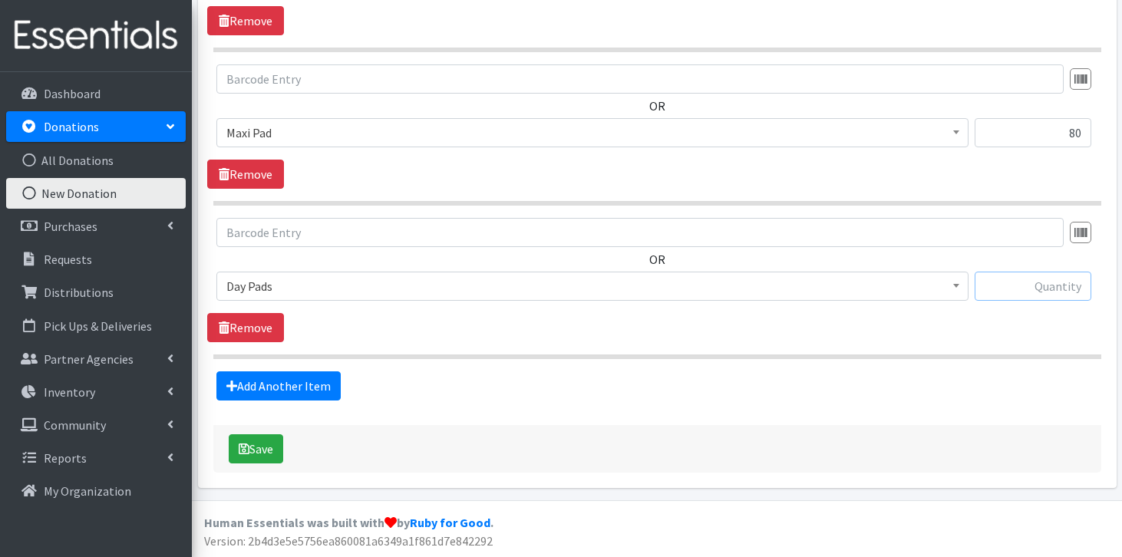
click at [1043, 287] on input "text" at bounding box center [1033, 286] width 117 height 29
type input "374"
click at [318, 385] on link "Add Another Item" at bounding box center [279, 386] width 124 height 29
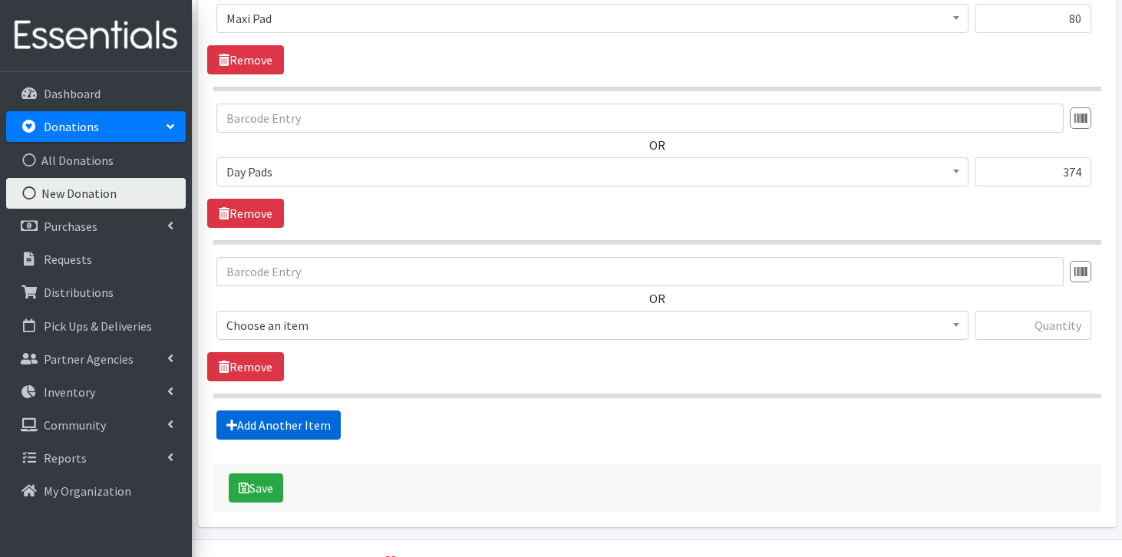
scroll to position [740, 0]
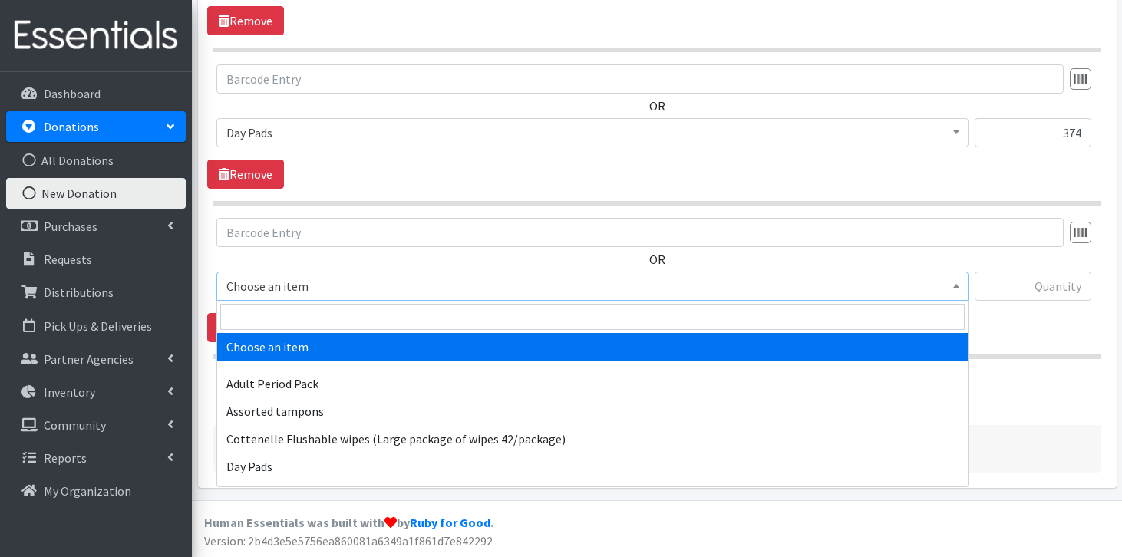
click at [419, 285] on span "Choose an item" at bounding box center [592, 286] width 732 height 21
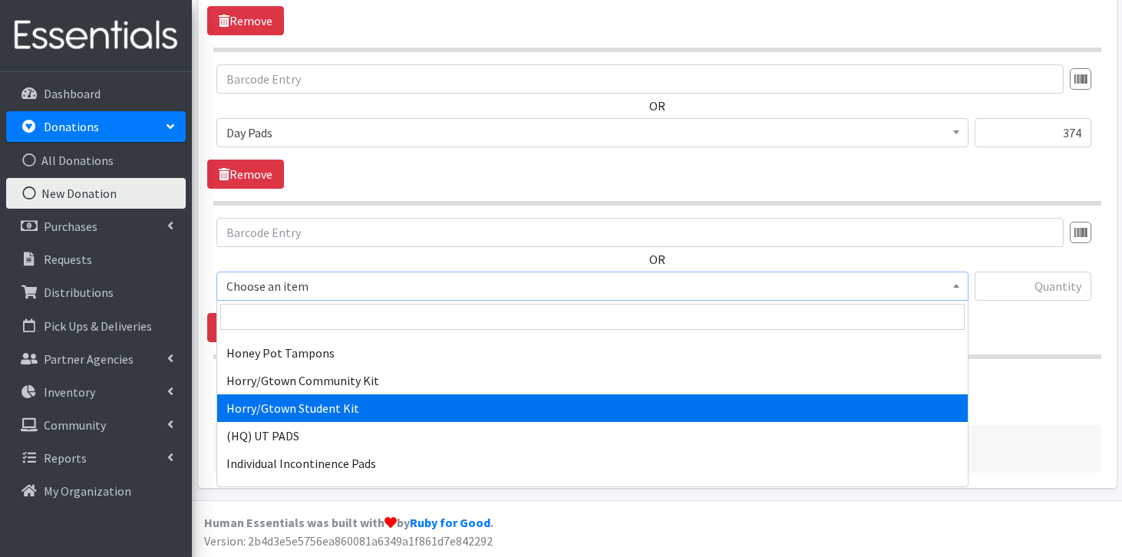
scroll to position [811, 0]
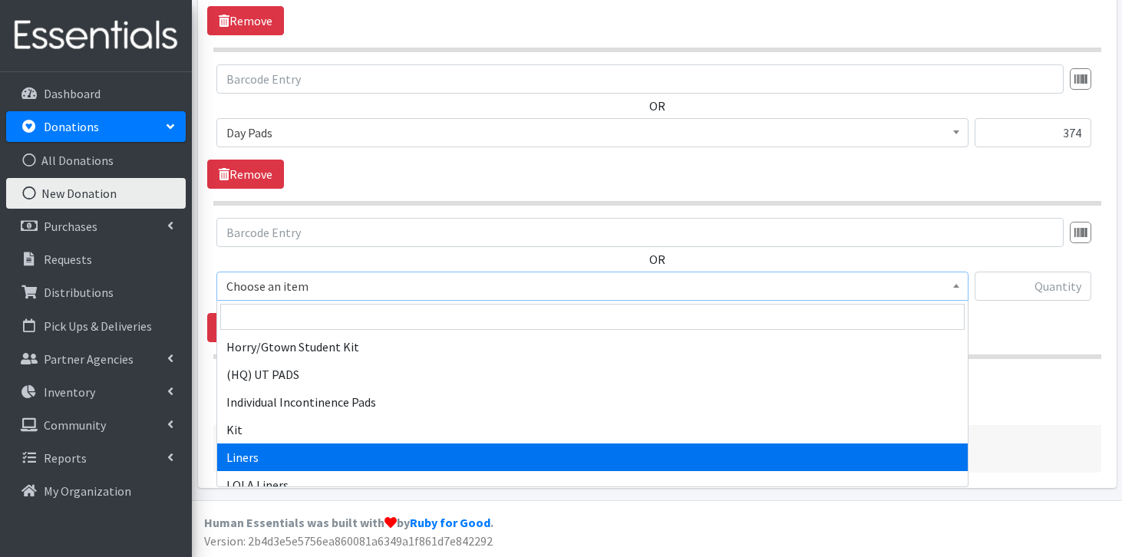
select select "7758"
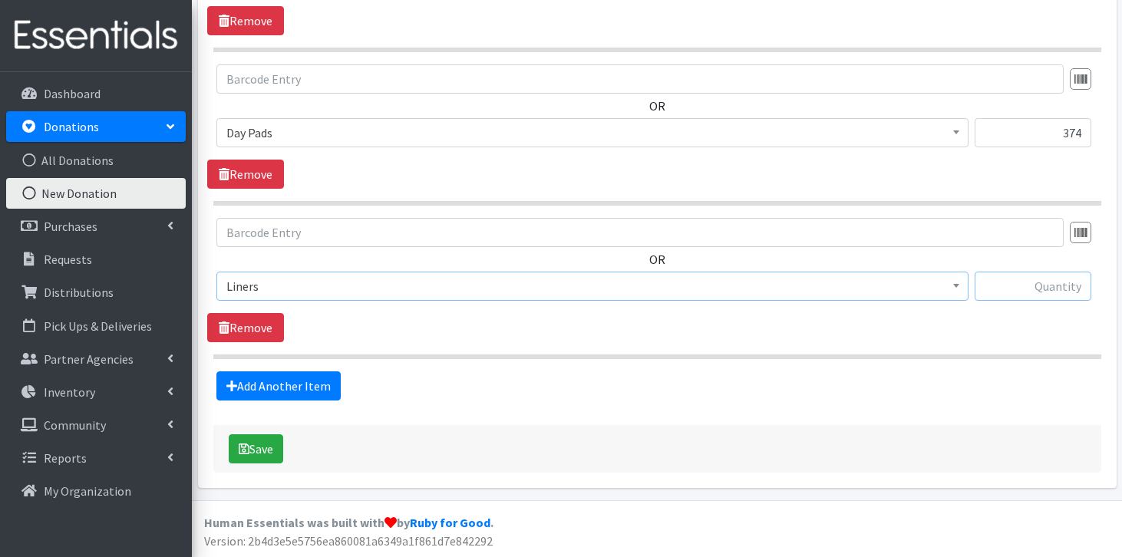
click at [1033, 289] on input "text" at bounding box center [1033, 286] width 117 height 29
type input "198"
click at [290, 388] on link "Add Another Item" at bounding box center [279, 386] width 124 height 29
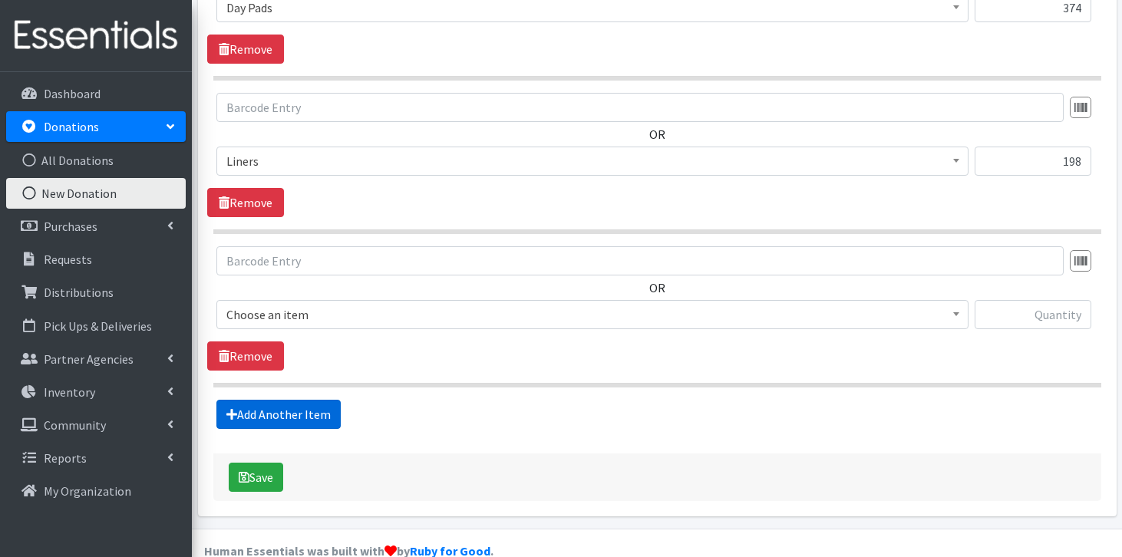
scroll to position [894, 0]
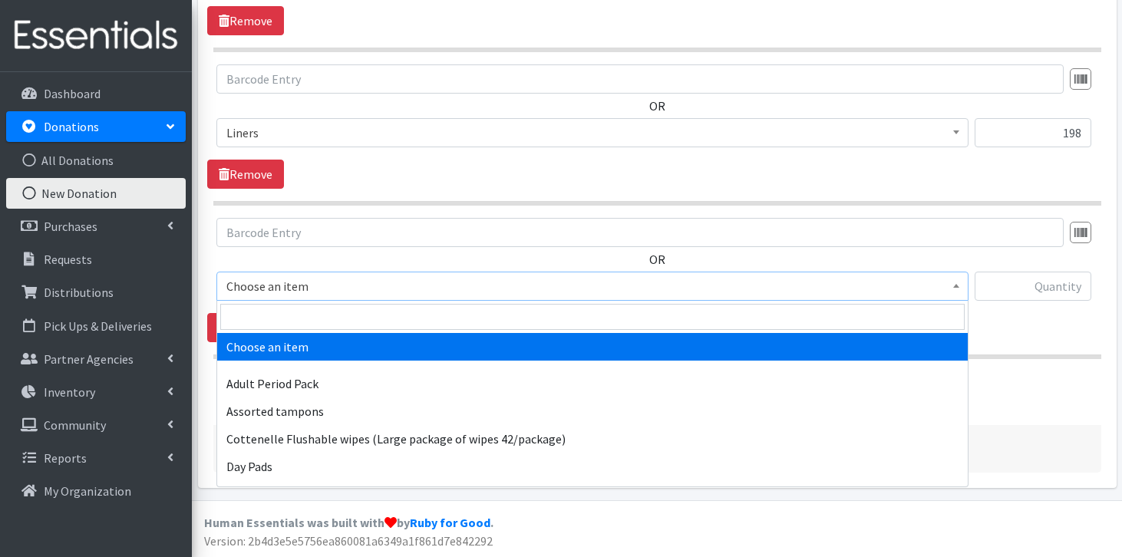
click at [342, 289] on span "Choose an item" at bounding box center [592, 286] width 732 height 21
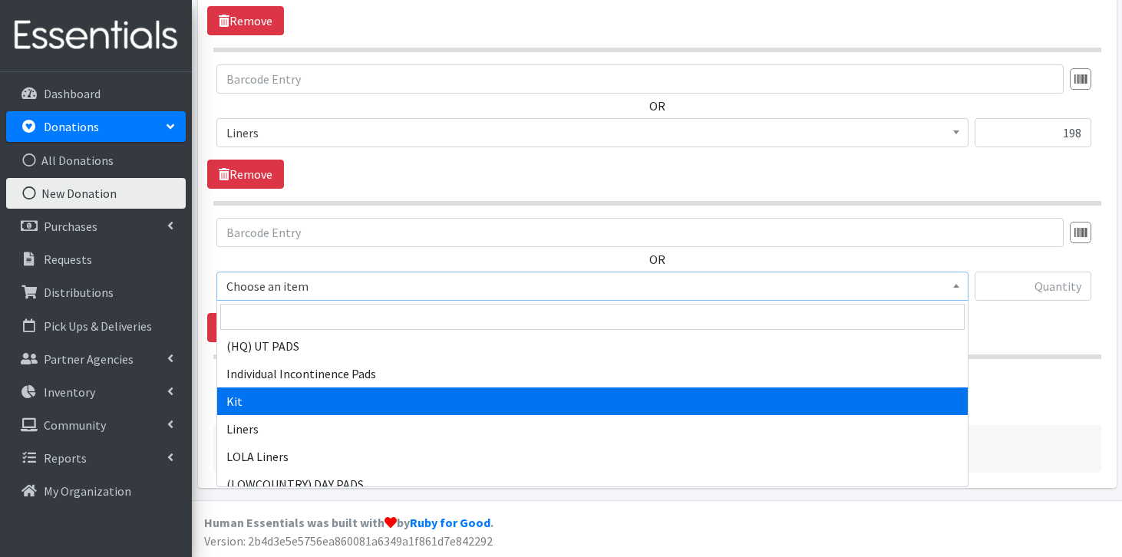
scroll to position [838, 0]
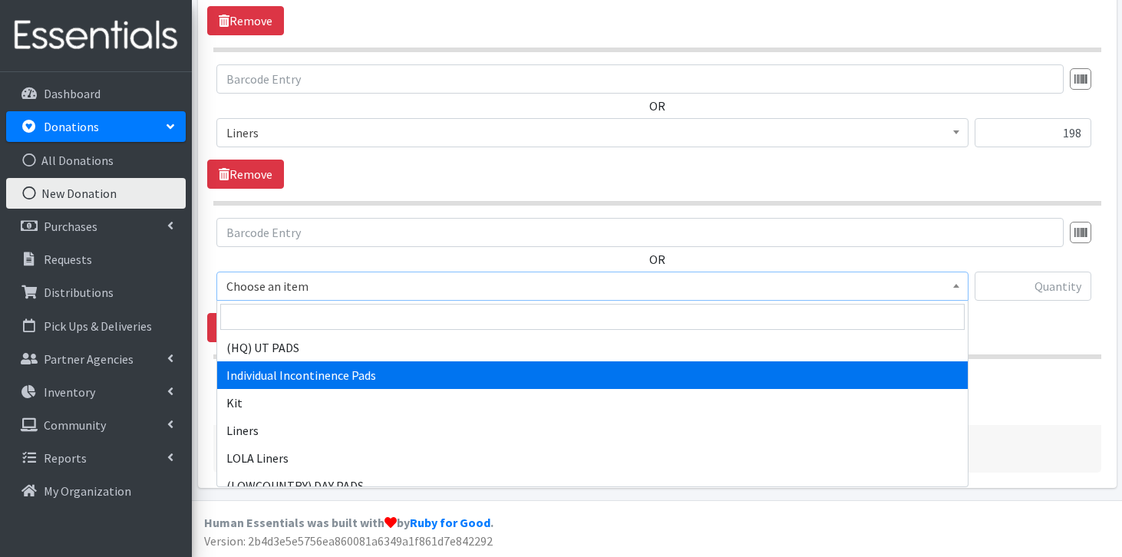
select select "11111"
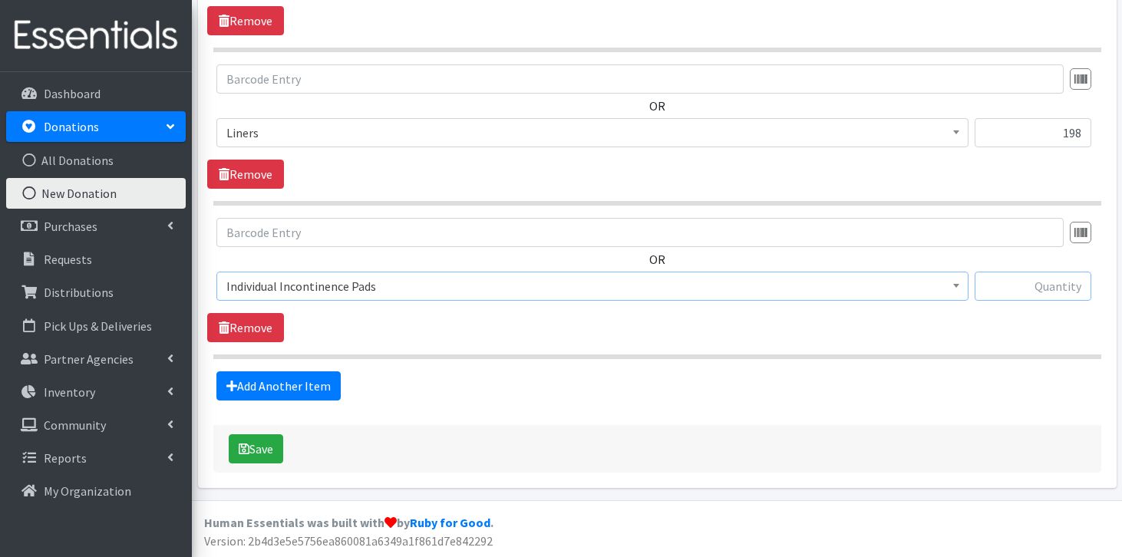
click at [1033, 283] on input "text" at bounding box center [1033, 286] width 117 height 29
type input "86"
click at [278, 388] on link "Add Another Item" at bounding box center [279, 386] width 124 height 29
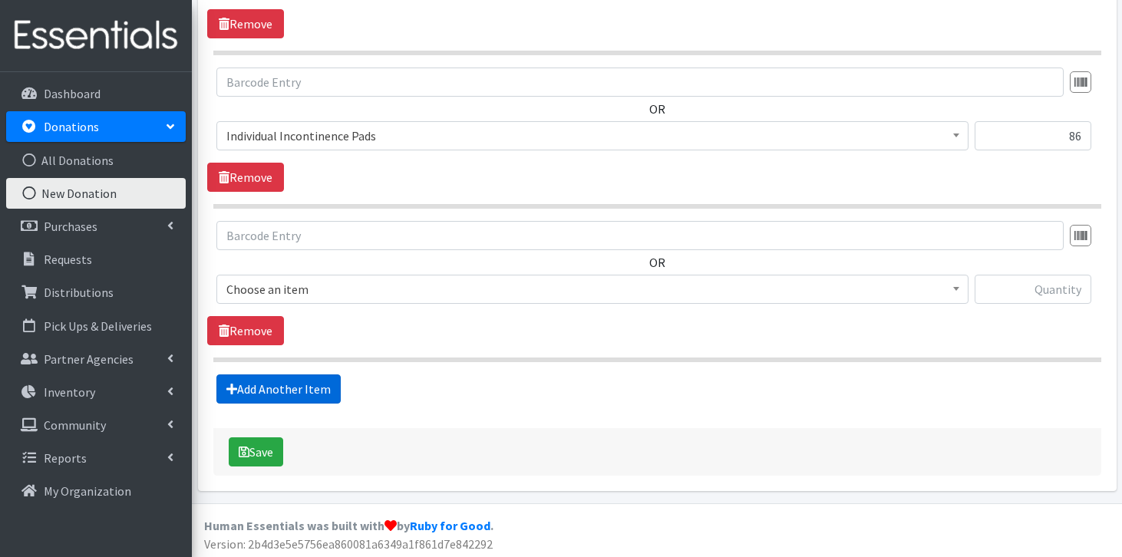
scroll to position [1047, 0]
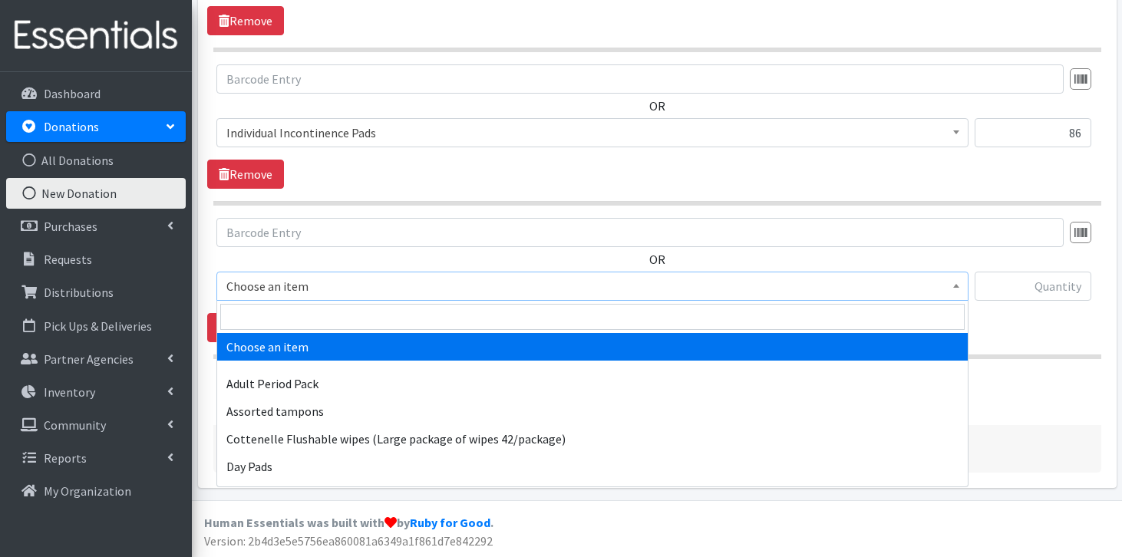
click at [349, 283] on span "Choose an item" at bounding box center [592, 286] width 732 height 21
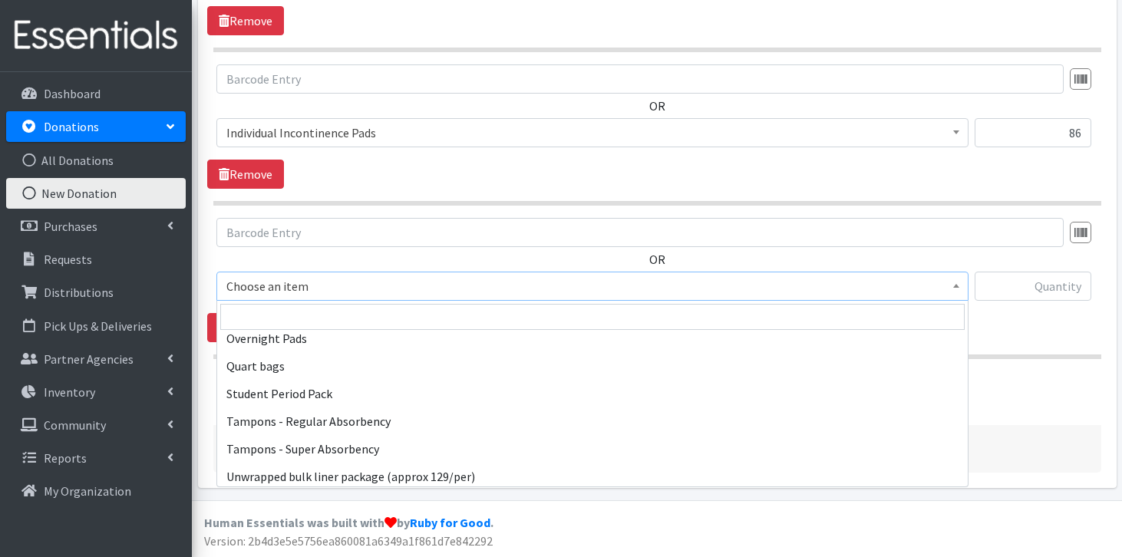
scroll to position [1459, 0]
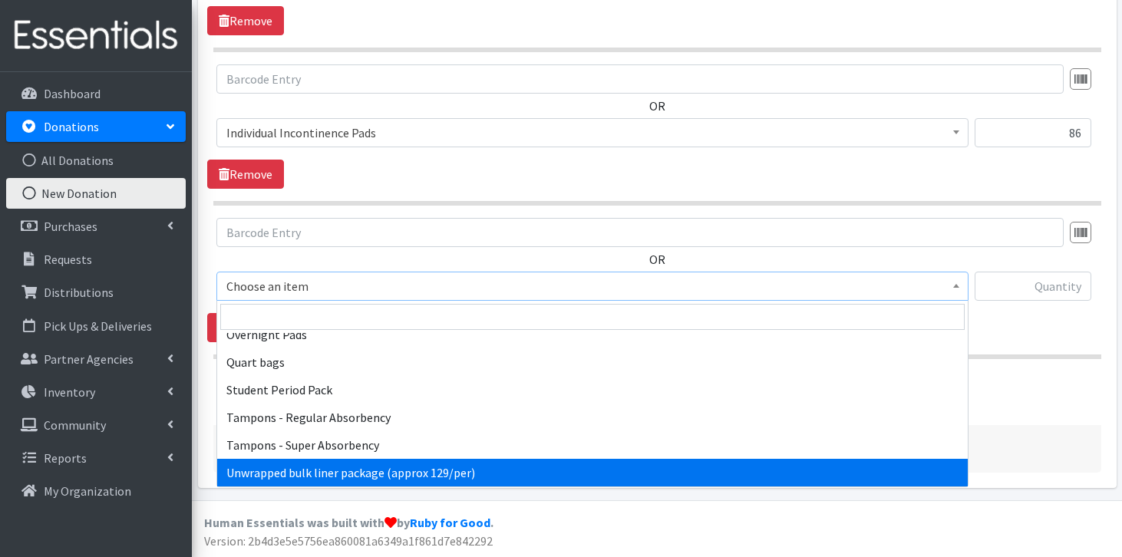
select select "13382"
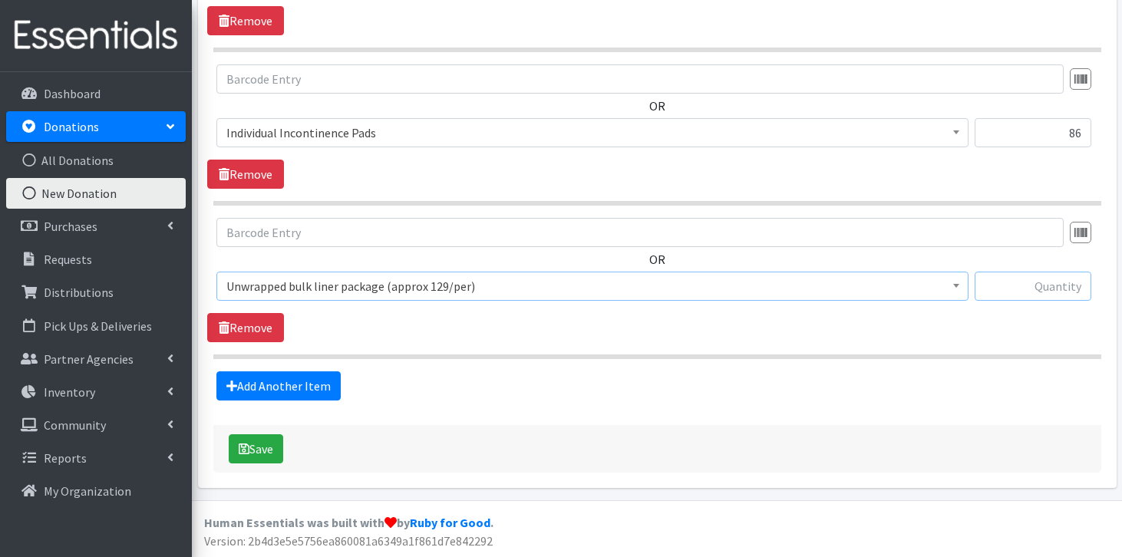
click at [1016, 287] on input "text" at bounding box center [1033, 286] width 117 height 29
type input "2"
click at [252, 451] on button "Save" at bounding box center [256, 449] width 55 height 29
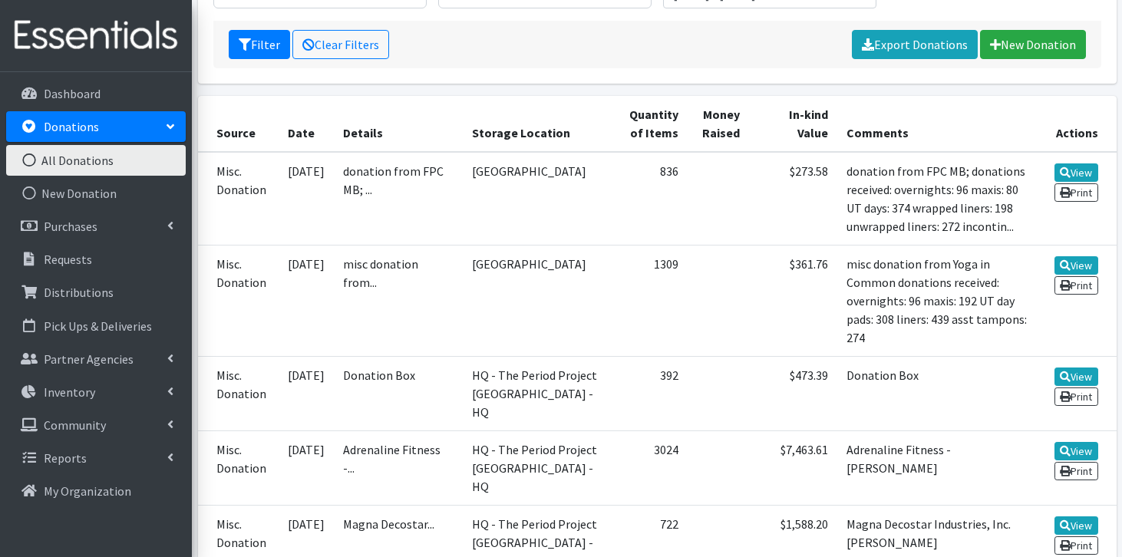
scroll to position [316, 0]
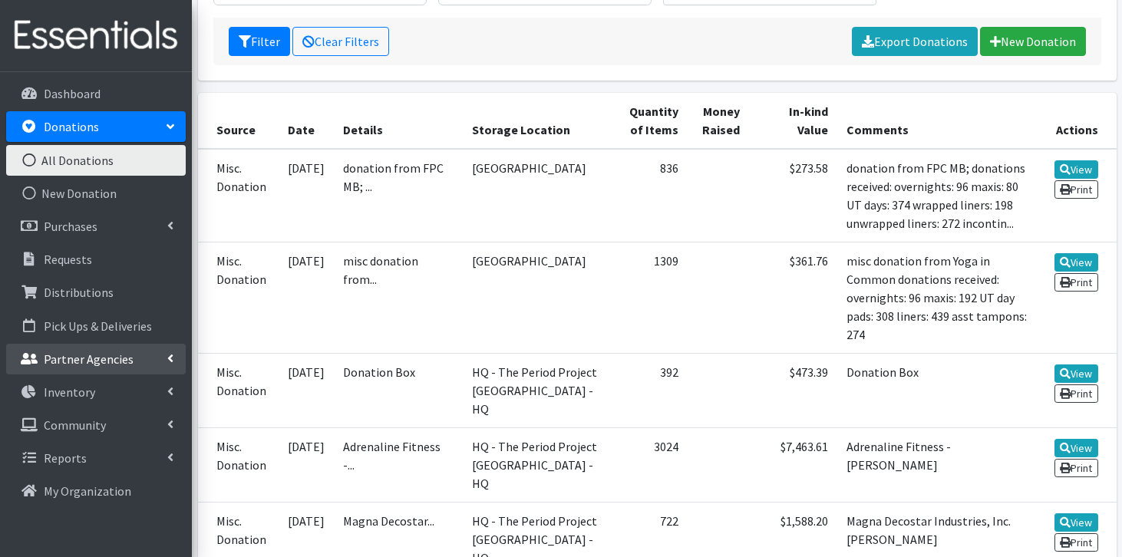
click at [107, 357] on p "Partner Agencies" at bounding box center [89, 359] width 90 height 15
click at [102, 390] on link "All Partners" at bounding box center [96, 392] width 180 height 31
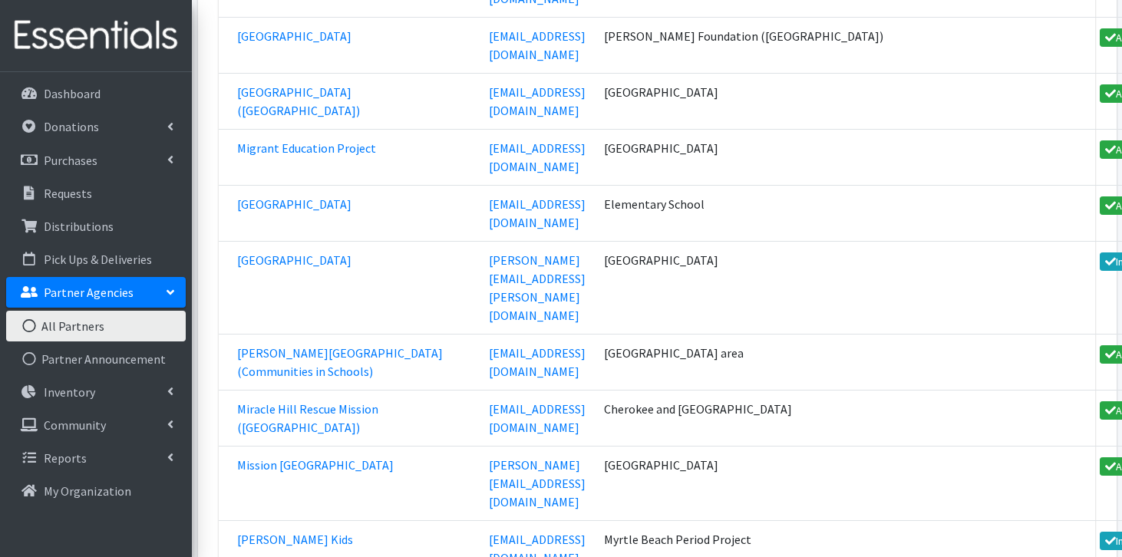
scroll to position [51087, 0]
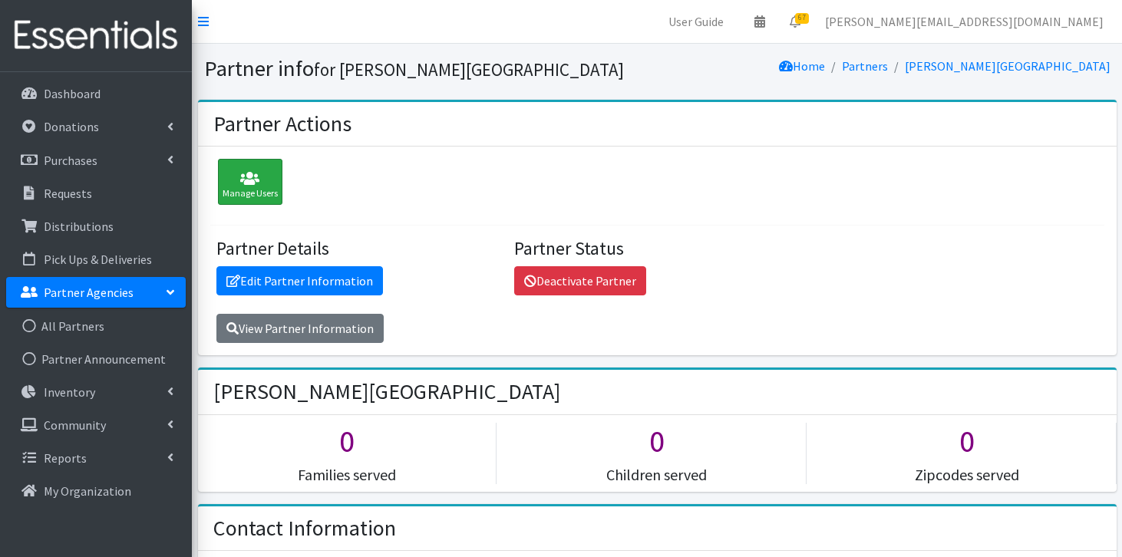
click at [243, 180] on icon at bounding box center [250, 178] width 55 height 15
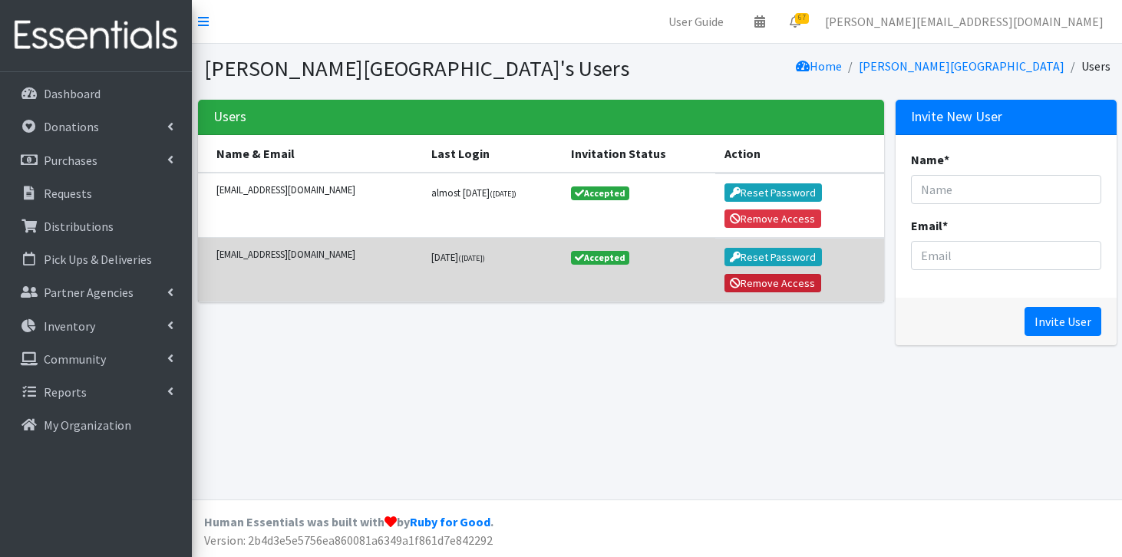
click at [738, 283] on button "Remove Access" at bounding box center [773, 283] width 97 height 18
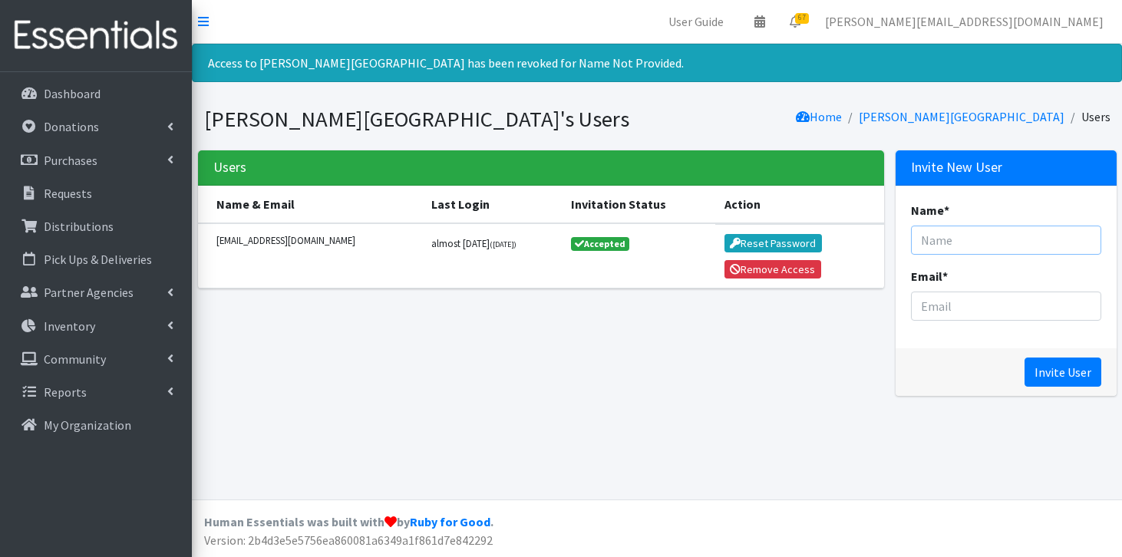
click at [1036, 238] on input "Name *" at bounding box center [1006, 240] width 190 height 29
type input "[PERSON_NAME]"
click at [966, 302] on input "Email *" at bounding box center [1006, 306] width 190 height 29
type input "[EMAIL_ADDRESS][DOMAIN_NAME]"
click at [1073, 359] on input "Invite User" at bounding box center [1063, 372] width 77 height 29
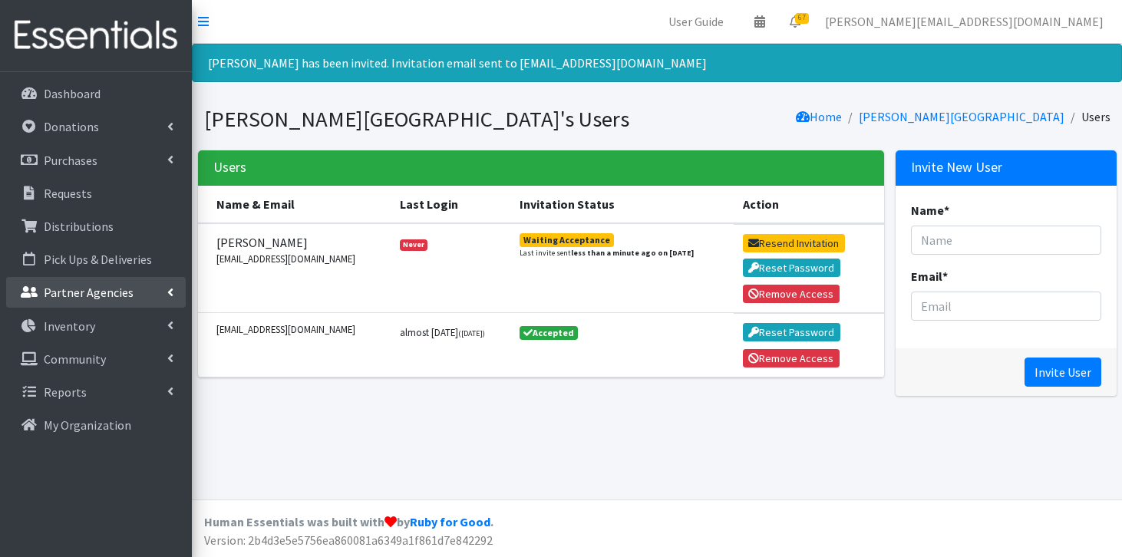
click at [119, 286] on p "Partner Agencies" at bounding box center [89, 292] width 90 height 15
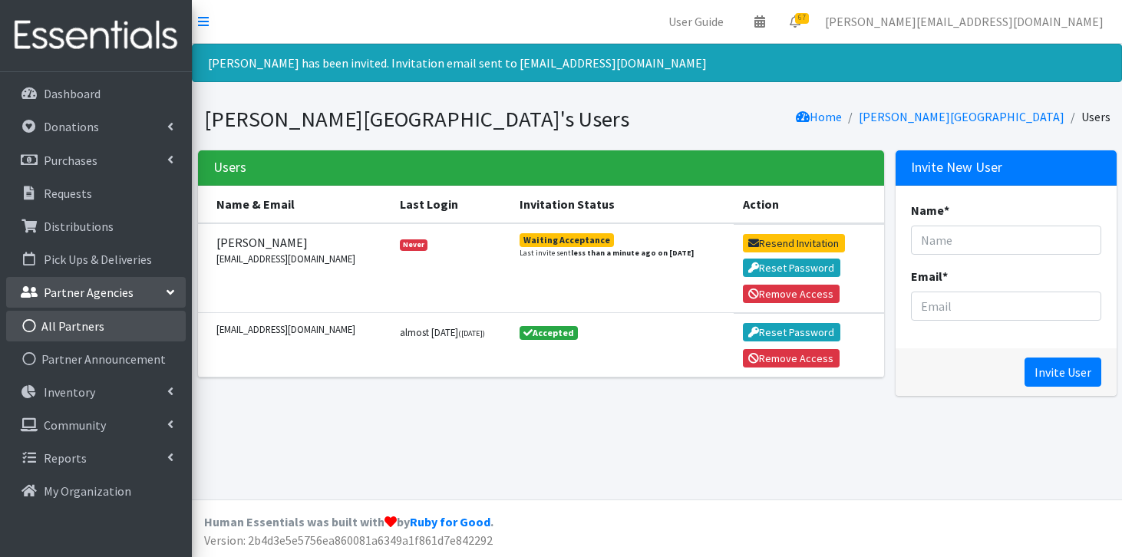
click at [101, 329] on link "All Partners" at bounding box center [96, 326] width 180 height 31
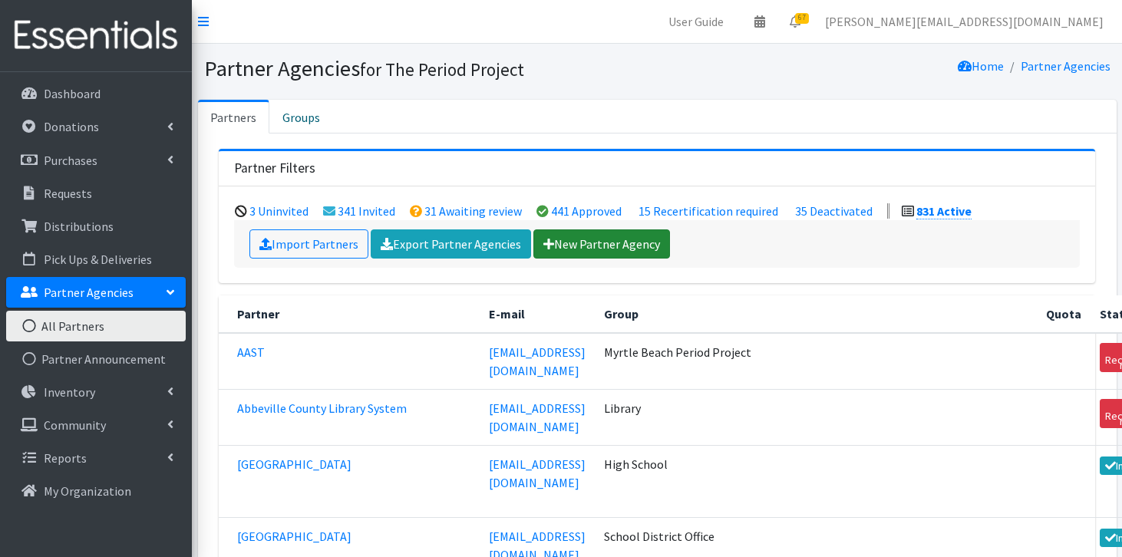
click at [567, 243] on link "New Partner Agency" at bounding box center [602, 244] width 137 height 29
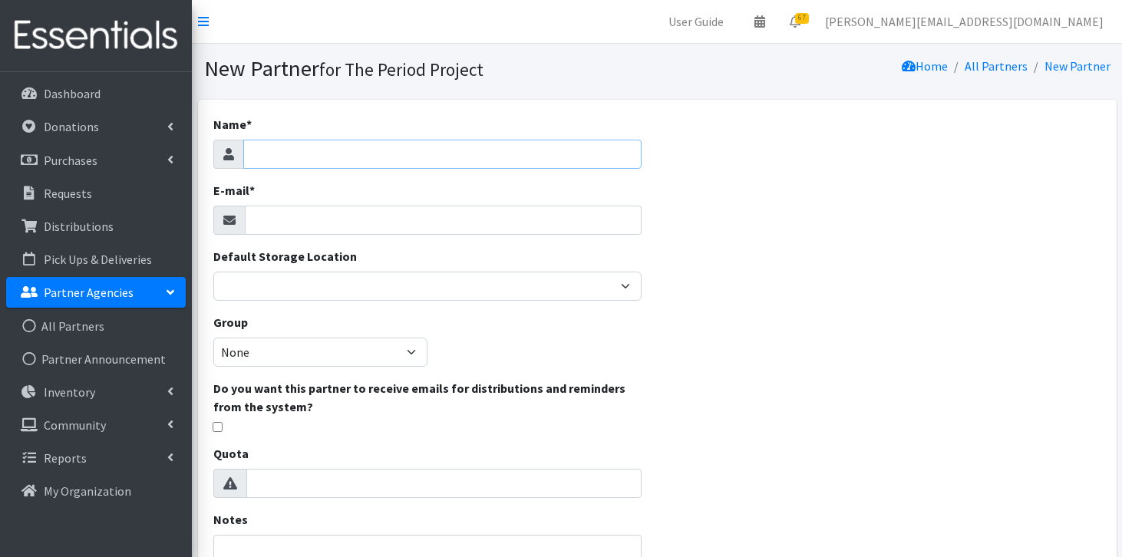
click at [497, 154] on input "Name *" at bounding box center [442, 154] width 399 height 29
type input "[PERSON_NAME][GEOGRAPHIC_DATA] ([GEOGRAPHIC_DATA])"
click at [382, 225] on input "E-mail *" at bounding box center [444, 220] width 398 height 29
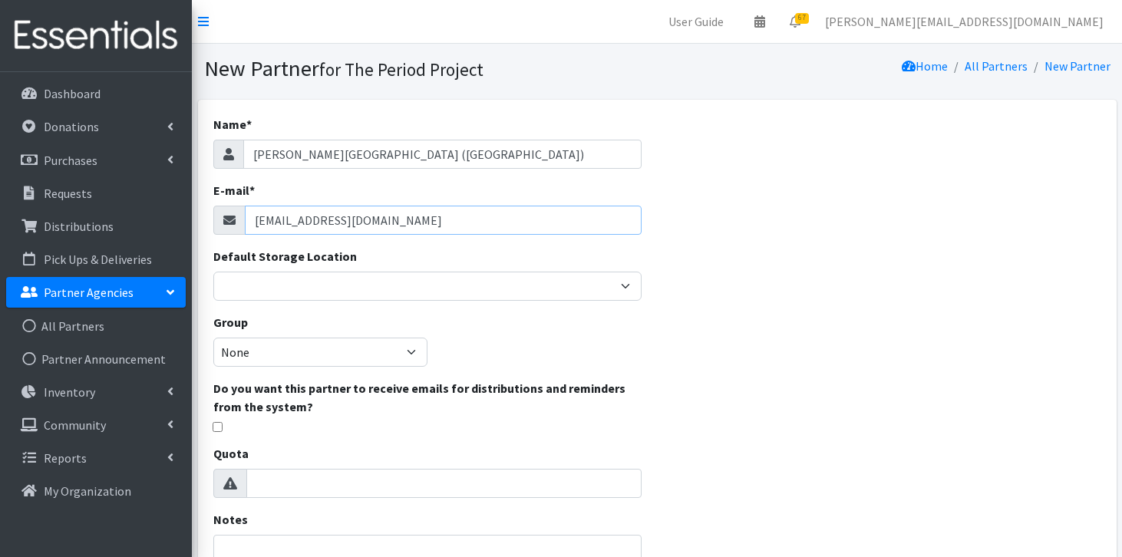
type input "[EMAIL_ADDRESS][DOMAIN_NAME]"
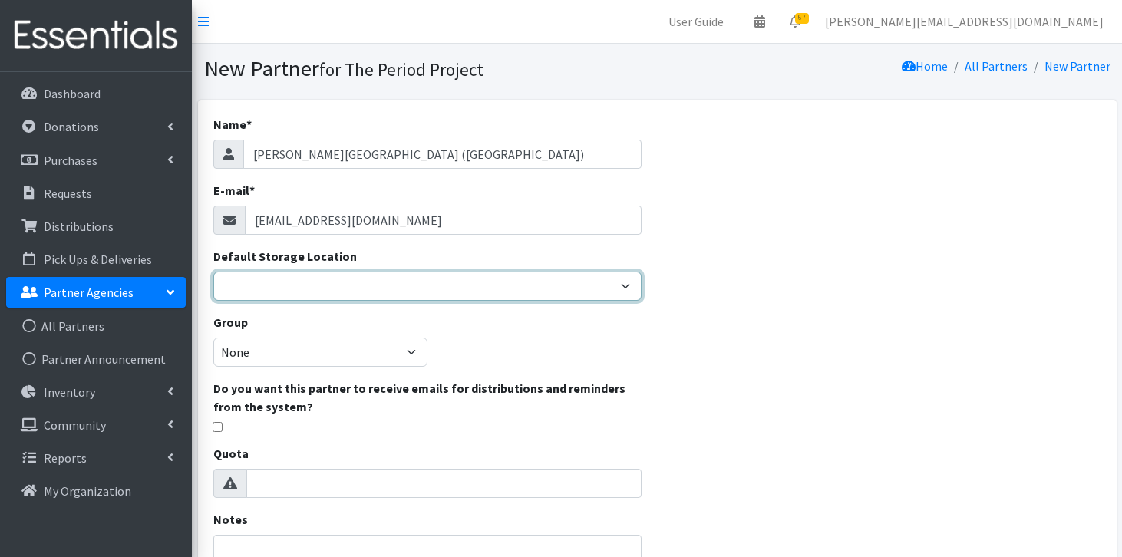
click at [334, 296] on select "Anderson HPP Atlanta, GA Charleston Charlotte Clemson University Columbia chapt…" at bounding box center [427, 286] width 429 height 29
select select "253"
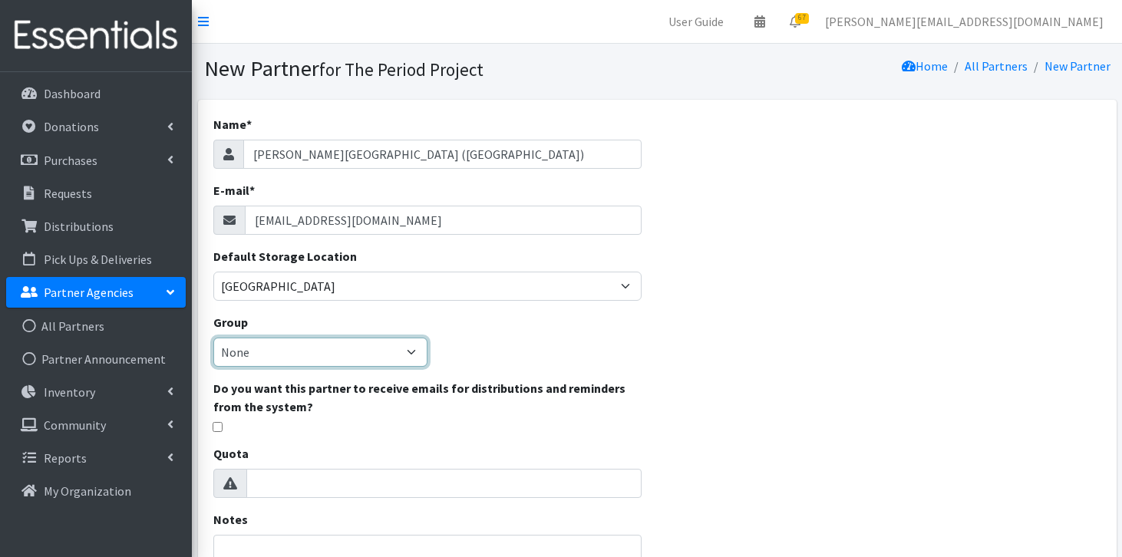
click at [309, 353] on select "None Middle School High School Elementary School Unsheltered Support Head Start…" at bounding box center [320, 352] width 214 height 29
select select "107"
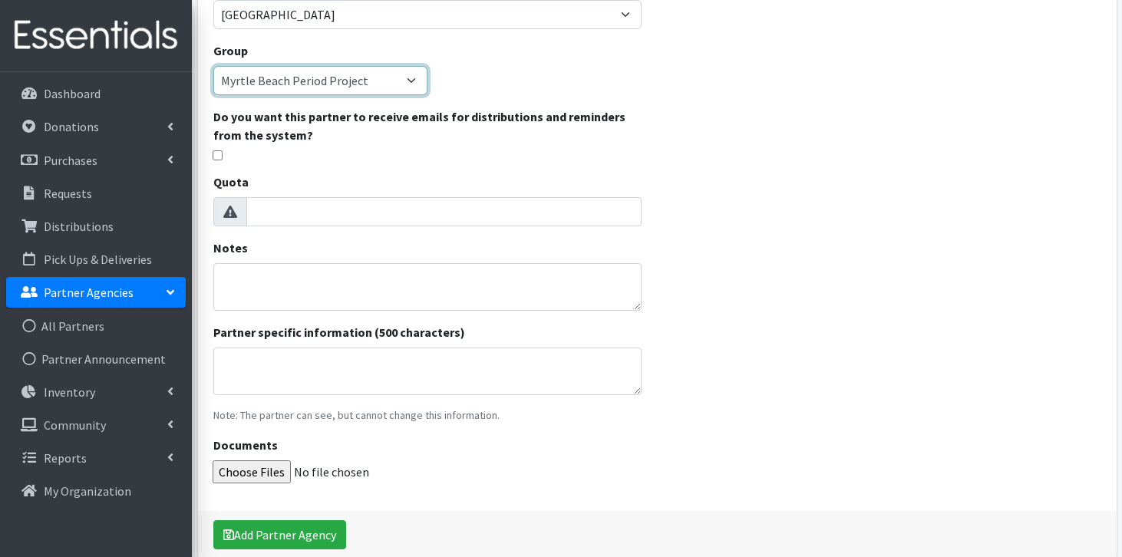
scroll to position [342, 0]
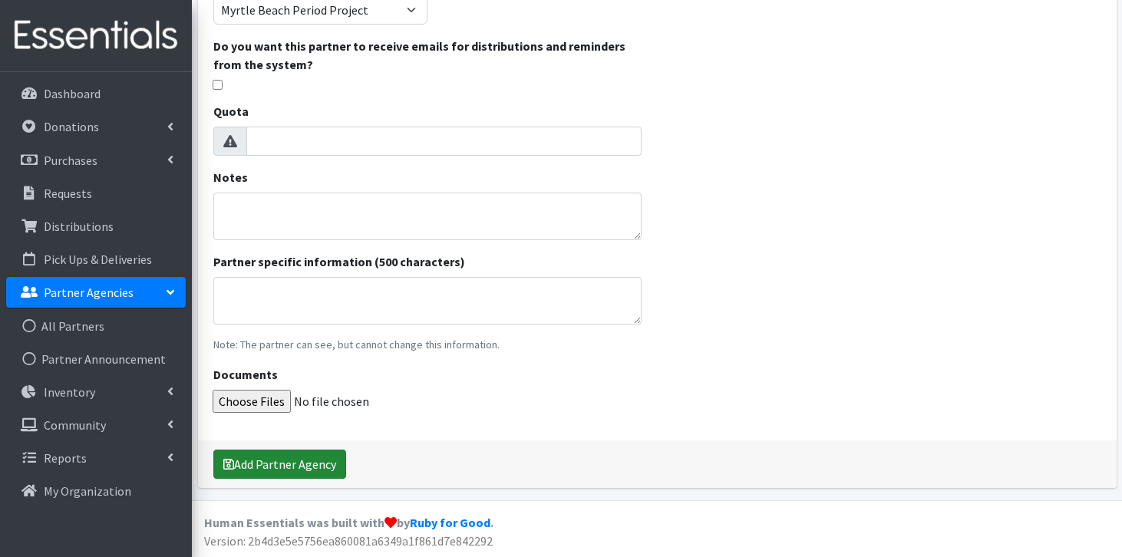
click at [319, 471] on button "Add Partner Agency" at bounding box center [279, 464] width 133 height 29
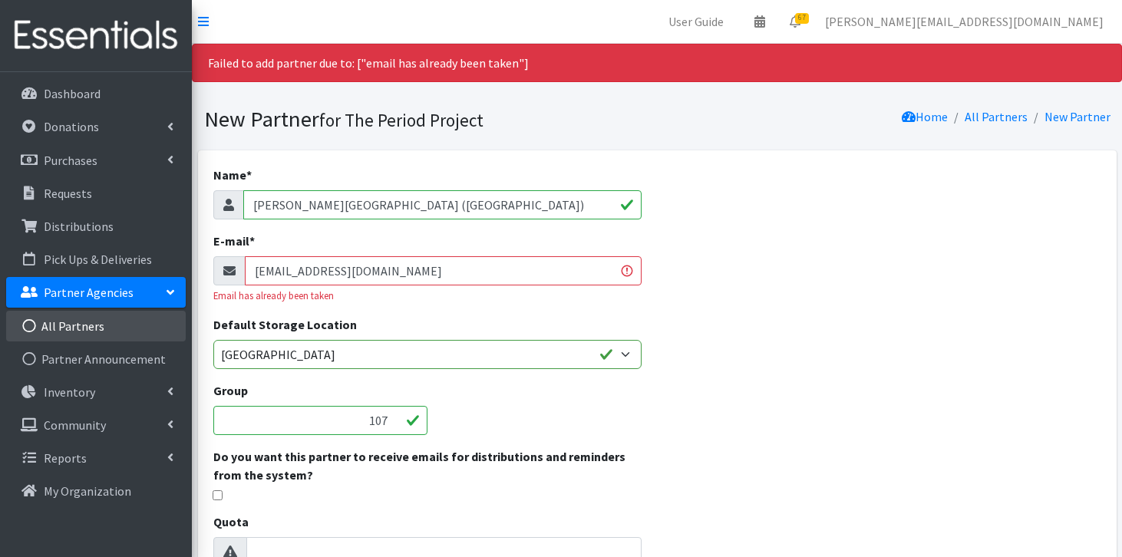
click at [61, 337] on link "All Partners" at bounding box center [96, 326] width 180 height 31
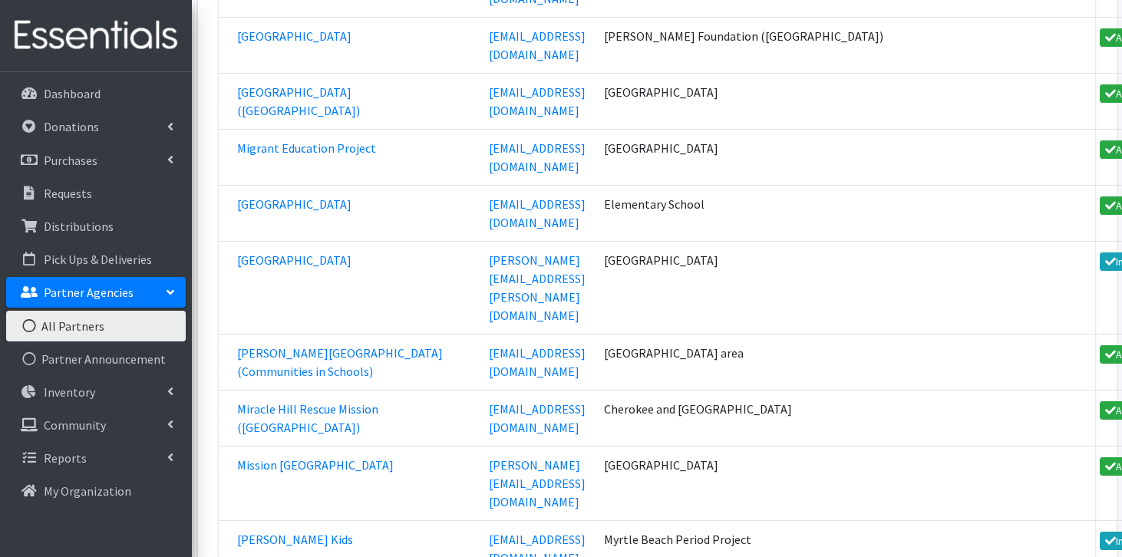
scroll to position [51087, 0]
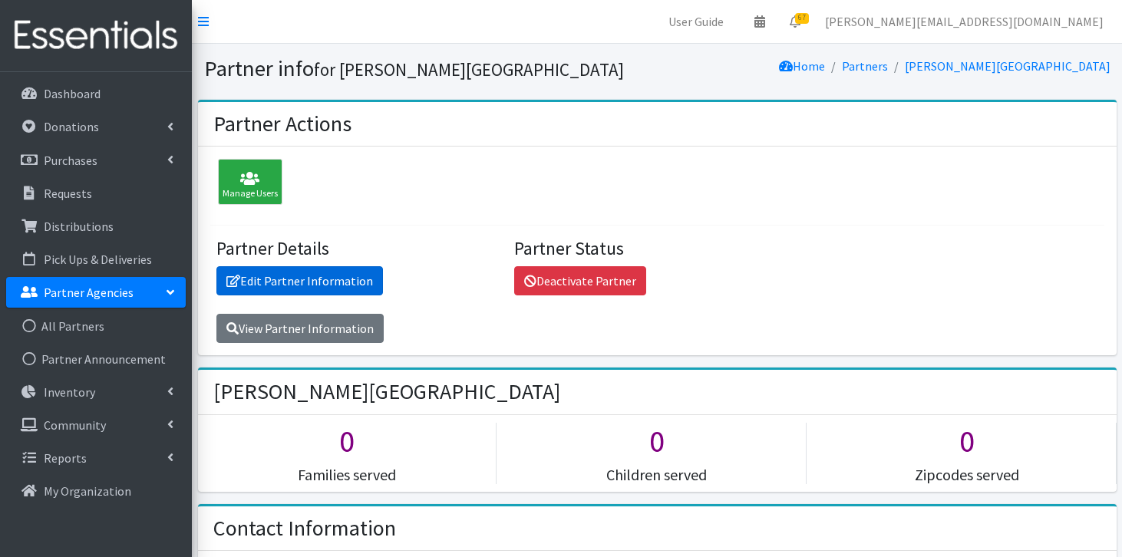
click at [279, 287] on link "Edit Partner Information" at bounding box center [300, 280] width 167 height 29
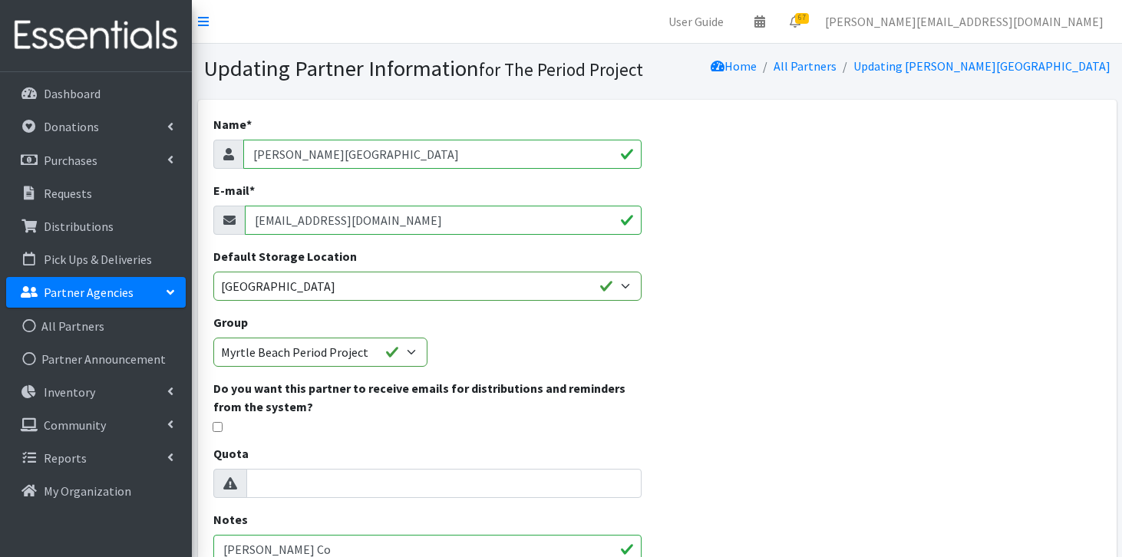
drag, startPoint x: 421, startPoint y: 219, endPoint x: 219, endPoint y: 215, distance: 202.7
click at [219, 215] on div "[EMAIL_ADDRESS][DOMAIN_NAME]" at bounding box center [427, 220] width 429 height 29
type input "kcable@fsd1.org"
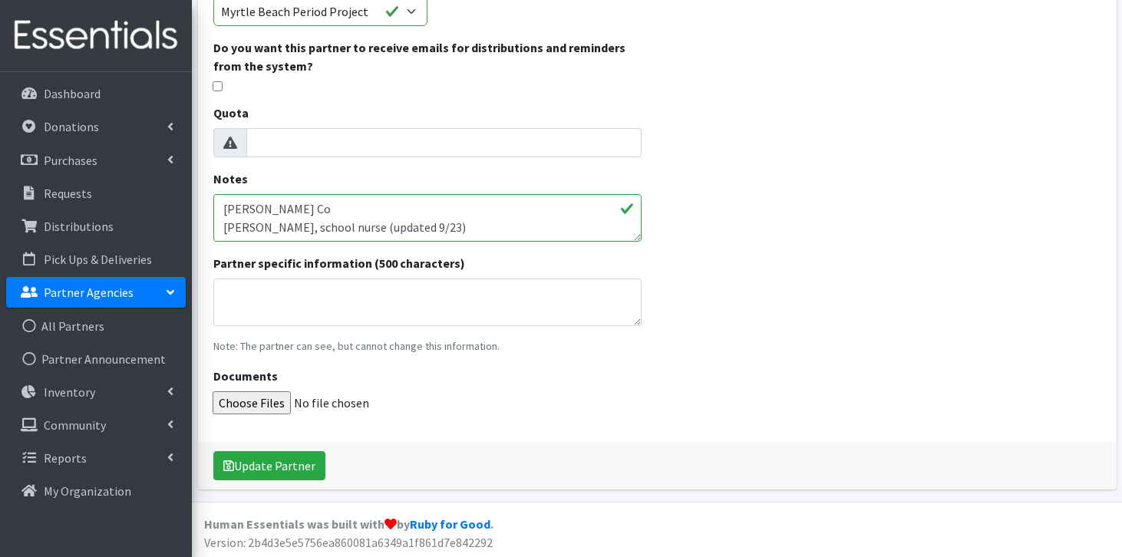
scroll to position [342, 0]
drag, startPoint x: 459, startPoint y: 231, endPoint x: 203, endPoint y: 232, distance: 256.4
click at [203, 232] on div "Name * West Florence High School E-mail * kcable@fsd1.org Default Storage Locat…" at bounding box center [428, 98] width 460 height 683
type textarea "Florence Co as of 8/1/25, Kerry Cable is the new nurse"
click at [262, 448] on div "Update Partner" at bounding box center [657, 465] width 919 height 48
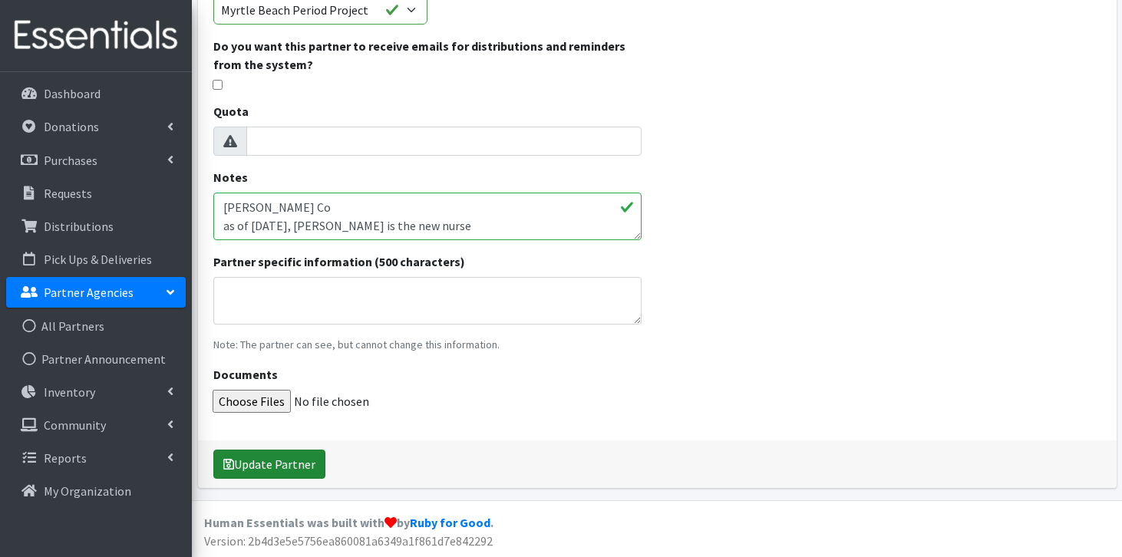
click at [262, 467] on button "Update Partner" at bounding box center [269, 464] width 112 height 29
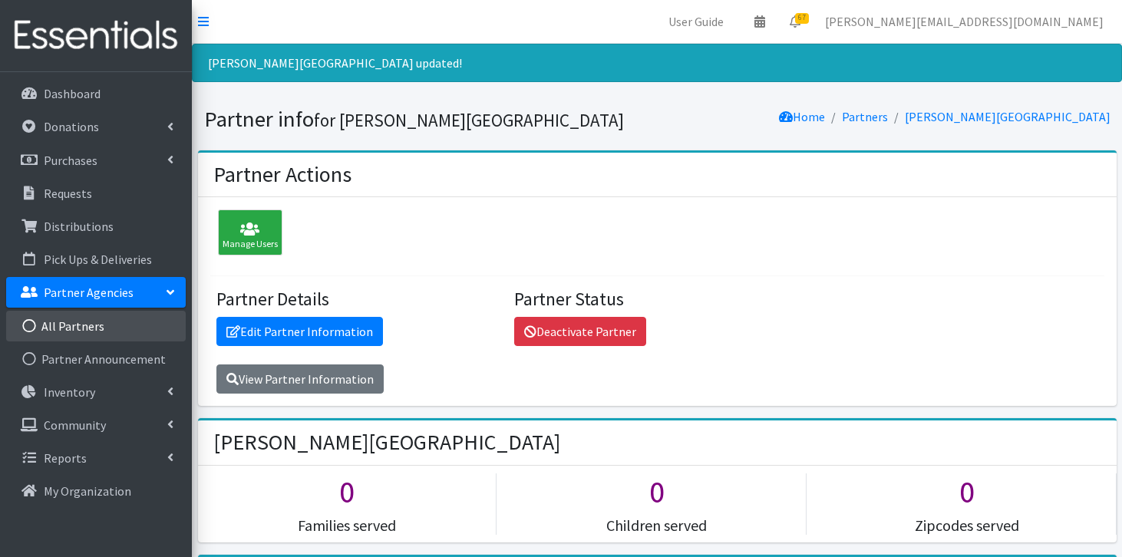
click at [80, 326] on link "All Partners" at bounding box center [96, 326] width 180 height 31
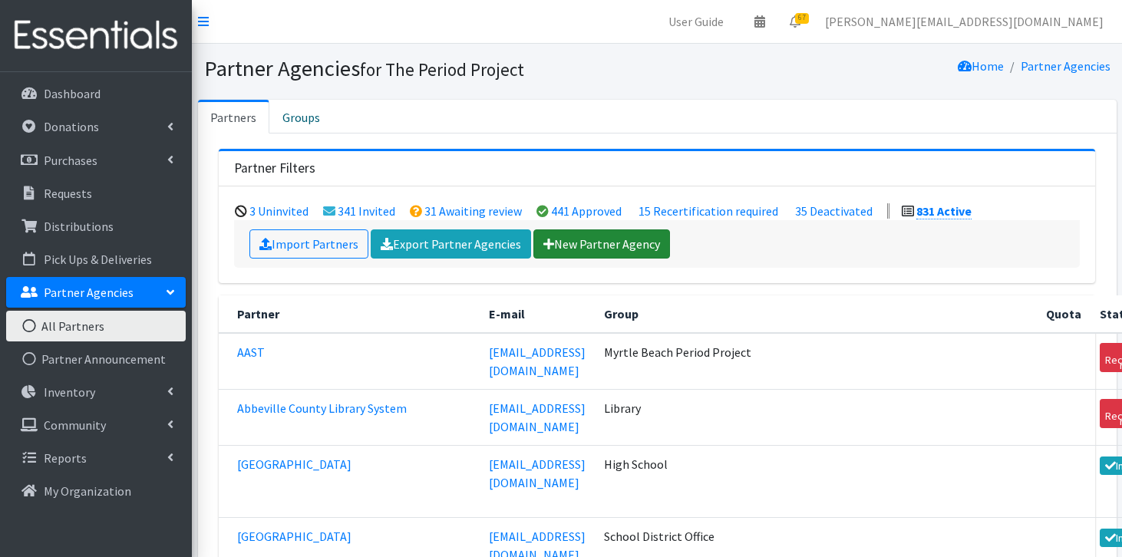
click at [611, 233] on link "New Partner Agency" at bounding box center [602, 244] width 137 height 29
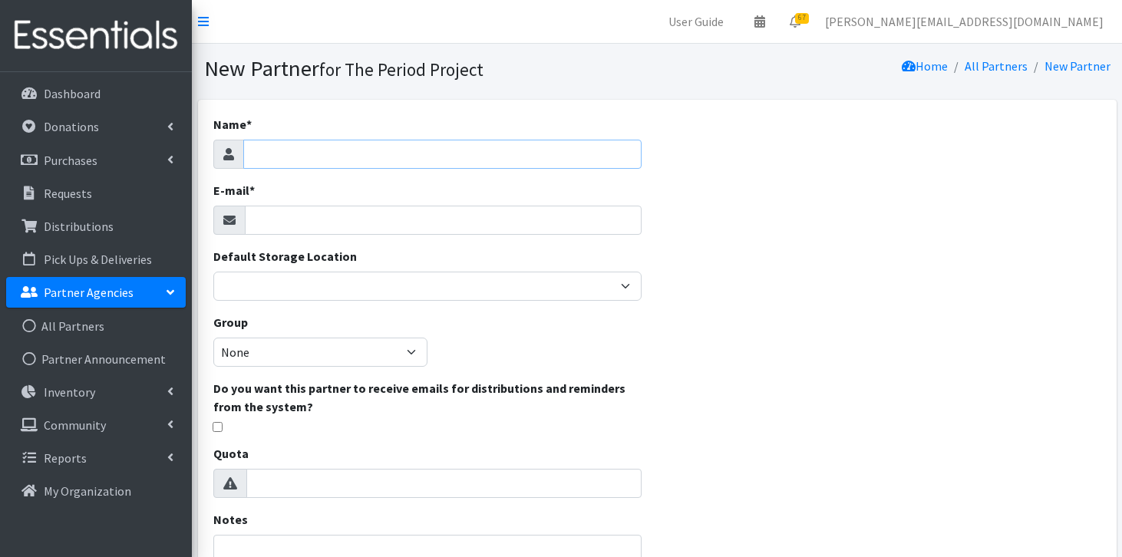
click at [425, 150] on input "Name *" at bounding box center [442, 154] width 399 height 29
type input "[PERSON_NAME][GEOGRAPHIC_DATA] ([GEOGRAPHIC_DATA])"
type input "[EMAIL_ADDRESS][DOMAIN_NAME]"
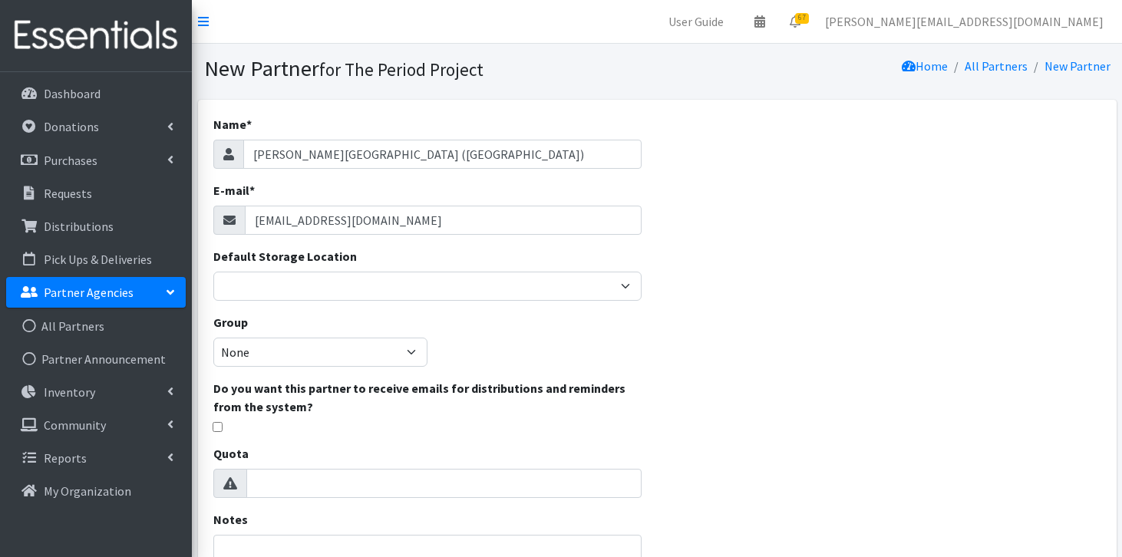
click at [338, 301] on div "Name * Carver Elementary (Florence) E-mail * cmcgee@fsd1.org Default Storage Lo…" at bounding box center [428, 441] width 460 height 683
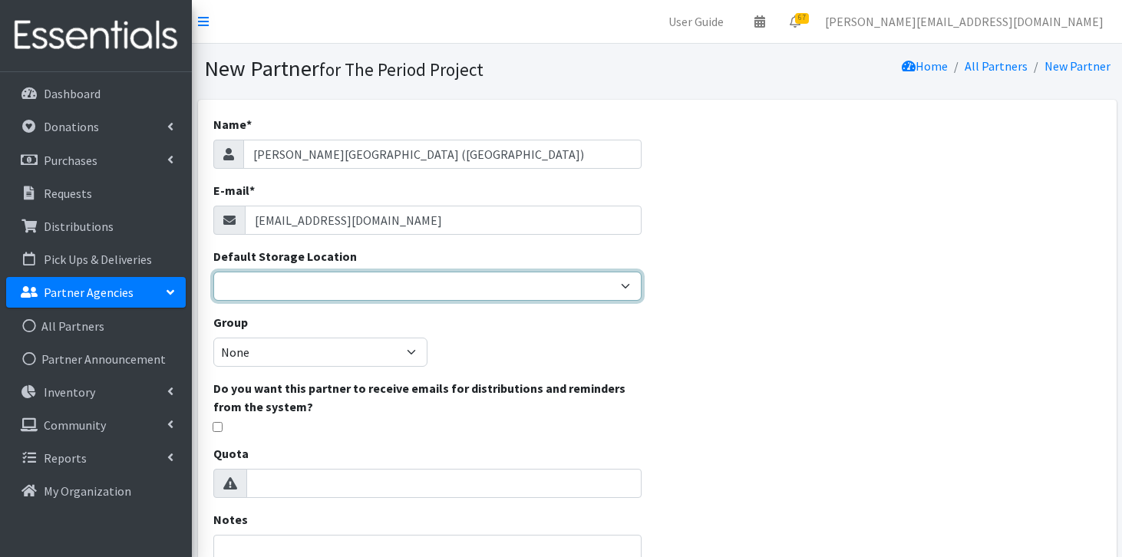
click at [329, 284] on select "Anderson HPP Atlanta, GA Charleston Charlotte Clemson University Columbia chapt…" at bounding box center [427, 286] width 429 height 29
select select "253"
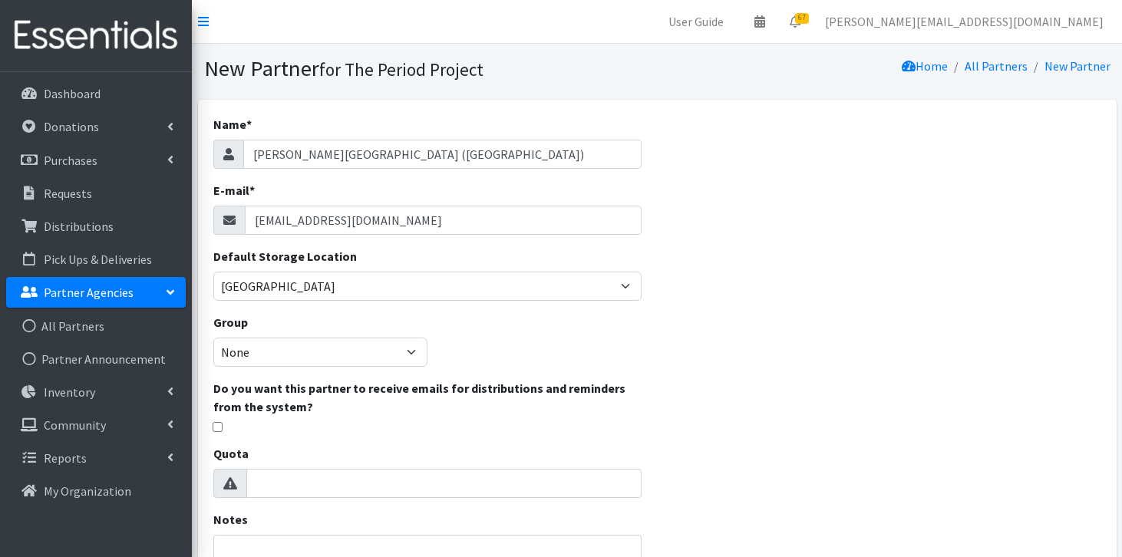
click at [302, 369] on div "Name * Carver Elementary (Florence) E-mail * cmcgee@fsd1.org Default Storage Lo…" at bounding box center [428, 441] width 460 height 683
click at [312, 345] on select "None Middle School High School Elementary School Unsheltered Support Head Start…" at bounding box center [320, 352] width 214 height 29
select select "107"
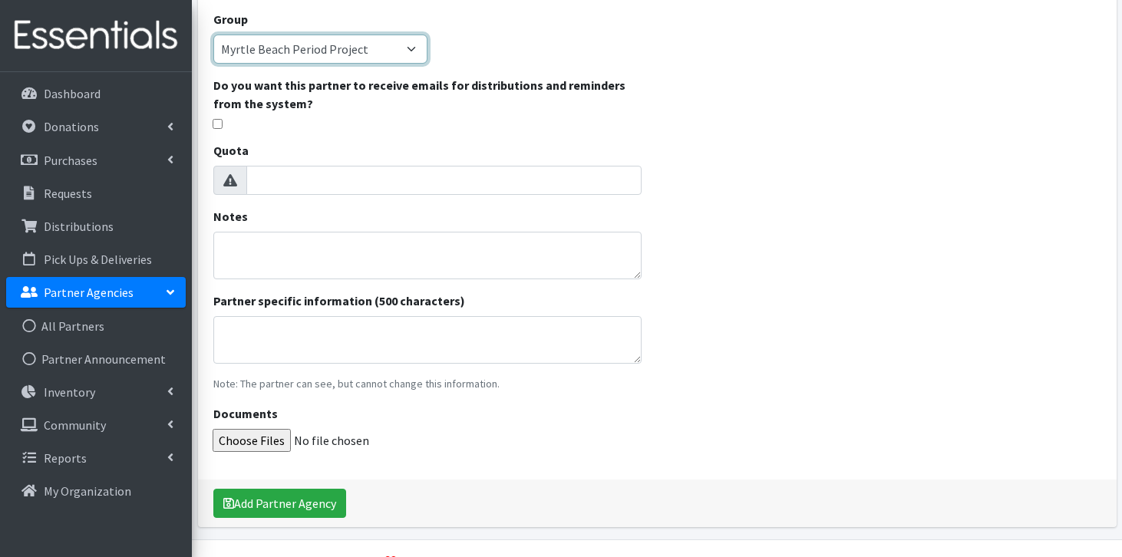
scroll to position [304, 0]
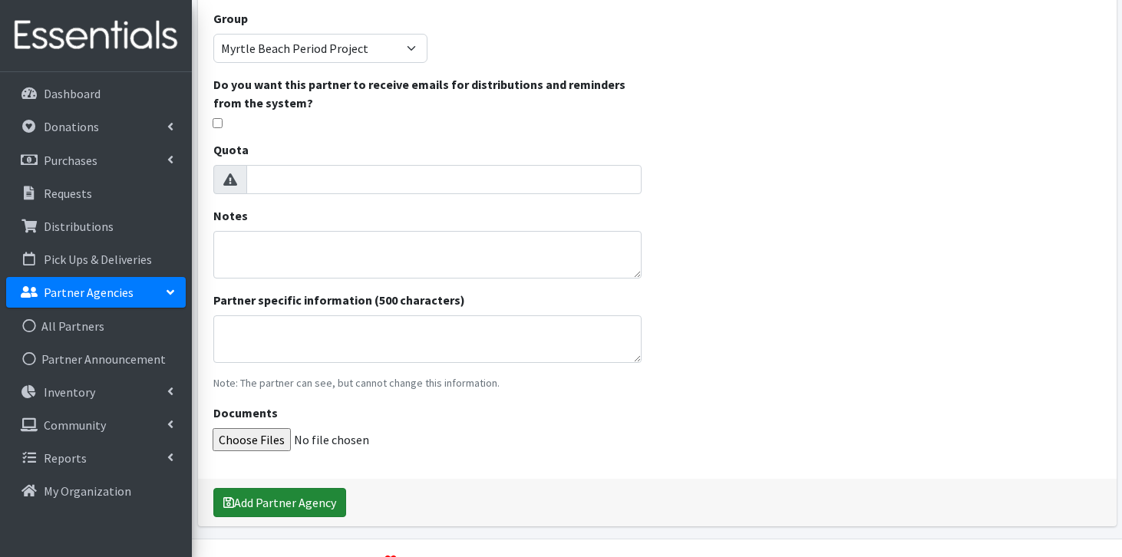
click at [282, 501] on button "Add Partner Agency" at bounding box center [279, 502] width 133 height 29
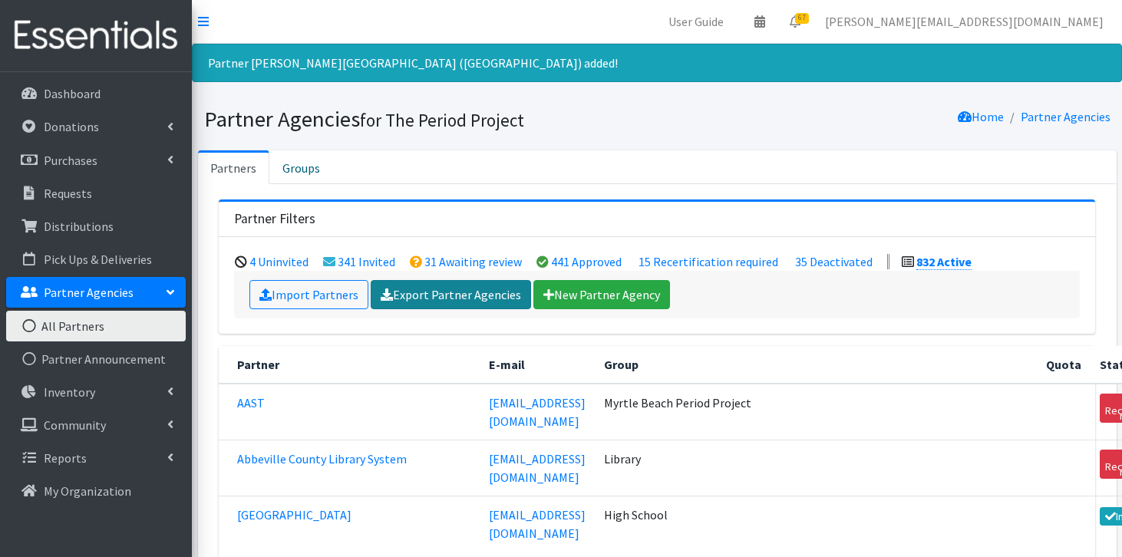
scroll to position [7027, 0]
